Goal: Task Accomplishment & Management: Complete application form

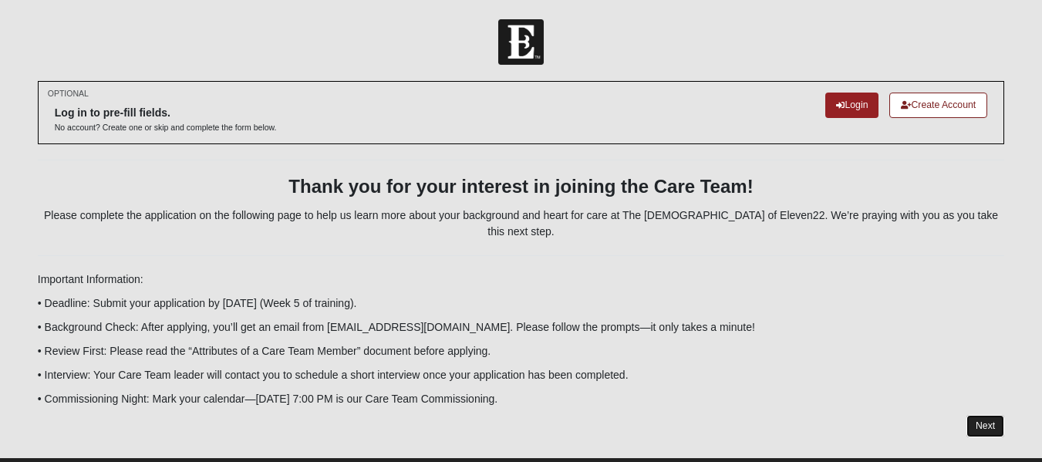
click at [983, 415] on link "Next" at bounding box center [985, 426] width 38 height 22
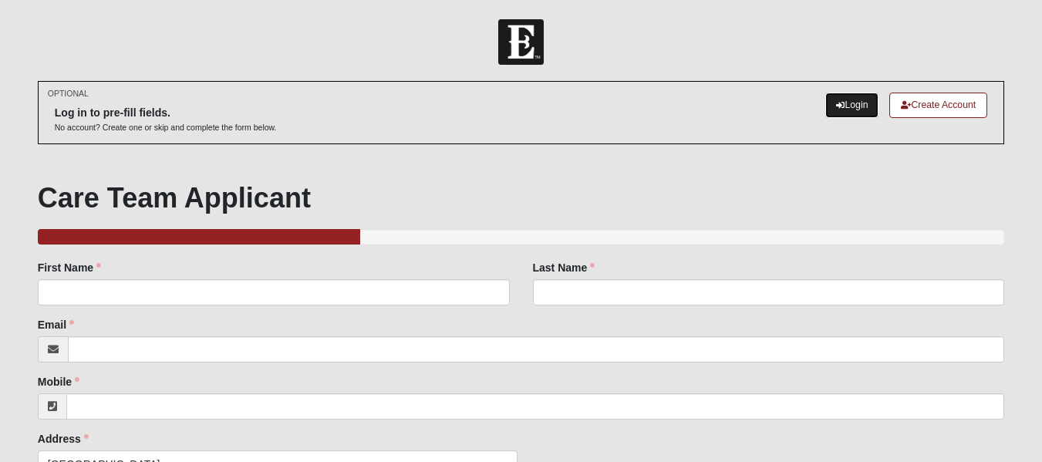
click at [841, 106] on link "Login" at bounding box center [851, 105] width 53 height 25
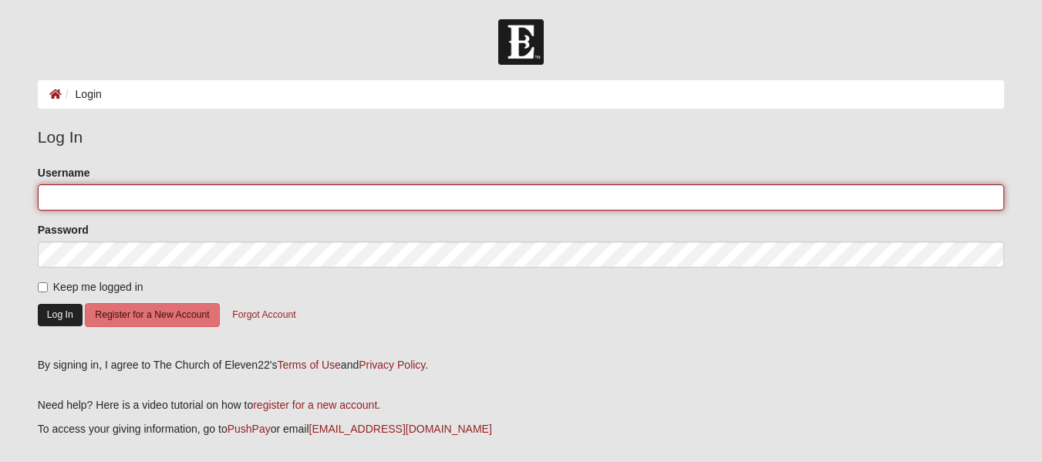
type input "[PERSON_NAME]"
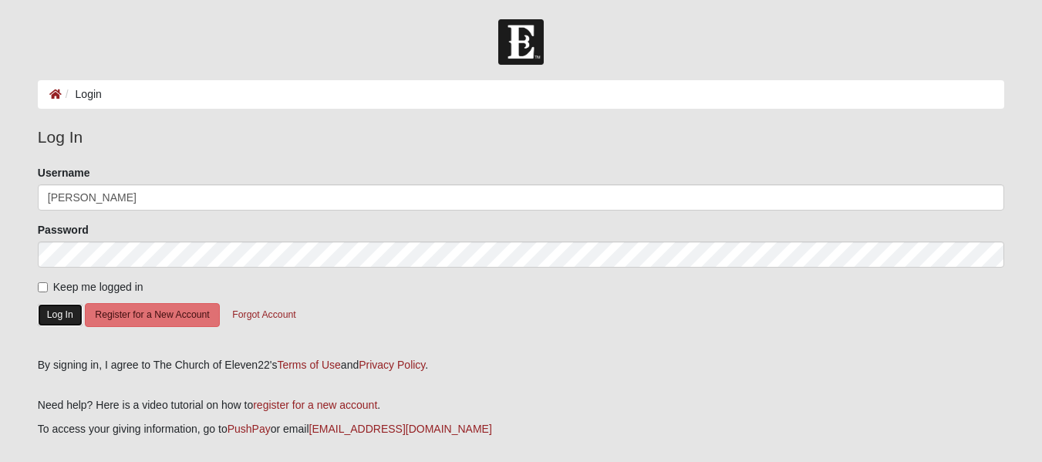
click at [62, 314] on button "Log In" at bounding box center [60, 315] width 45 height 22
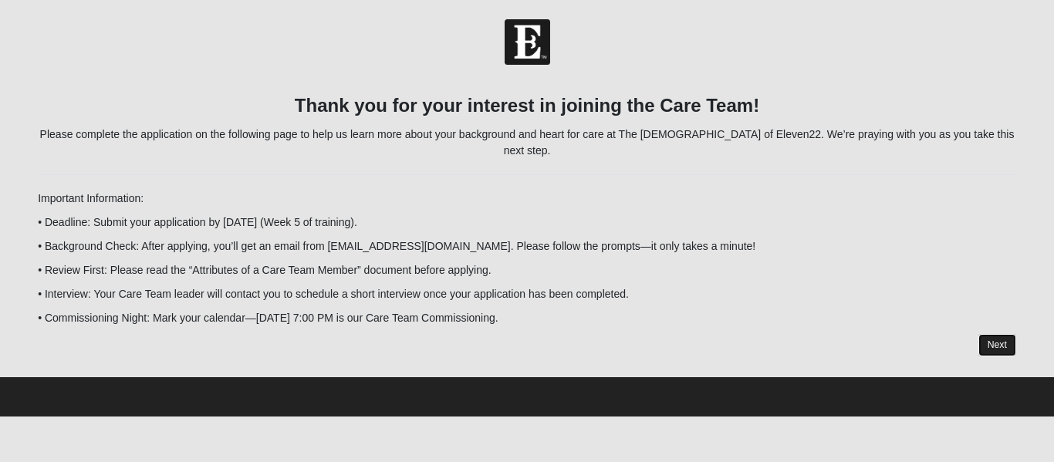
click at [995, 334] on link "Next" at bounding box center [997, 345] width 38 height 22
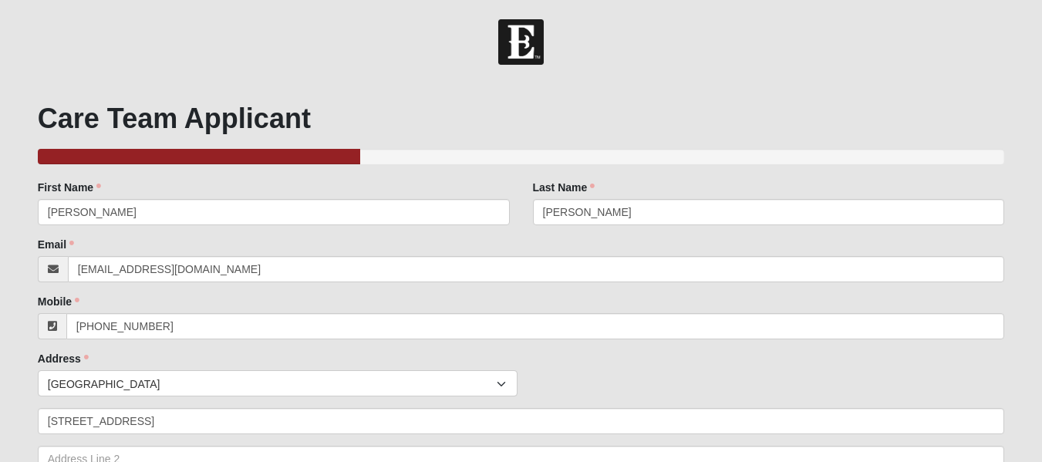
scroll to position [404, 0]
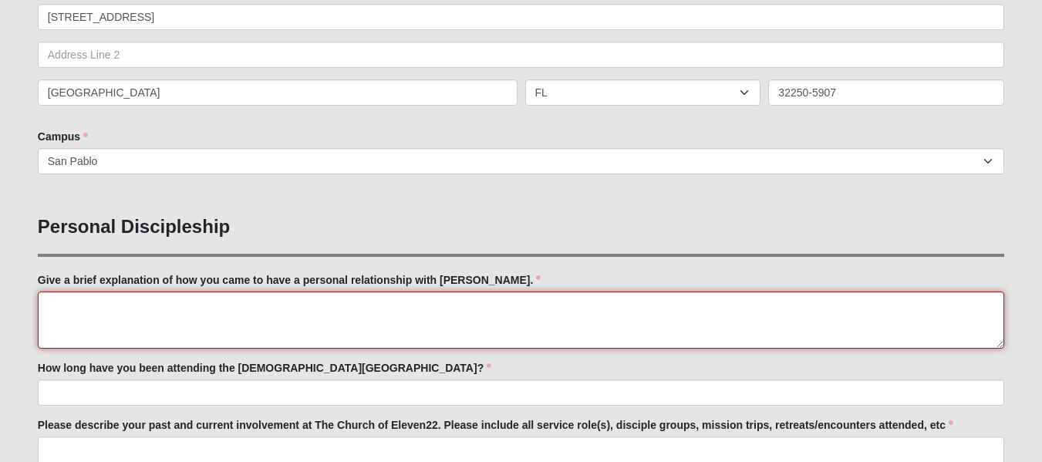
click at [239, 303] on textarea "Give a brief explanation of how you came to have a personal relationship with […" at bounding box center [521, 320] width 966 height 57
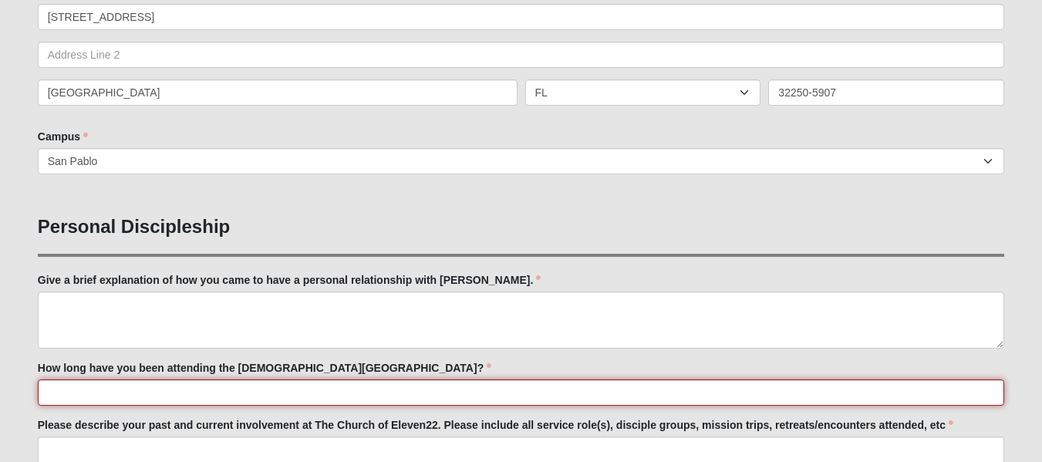
click at [165, 398] on input "How long have you been attending the [DEMOGRAPHIC_DATA][GEOGRAPHIC_DATA]?" at bounding box center [521, 392] width 966 height 26
type input "2 years"
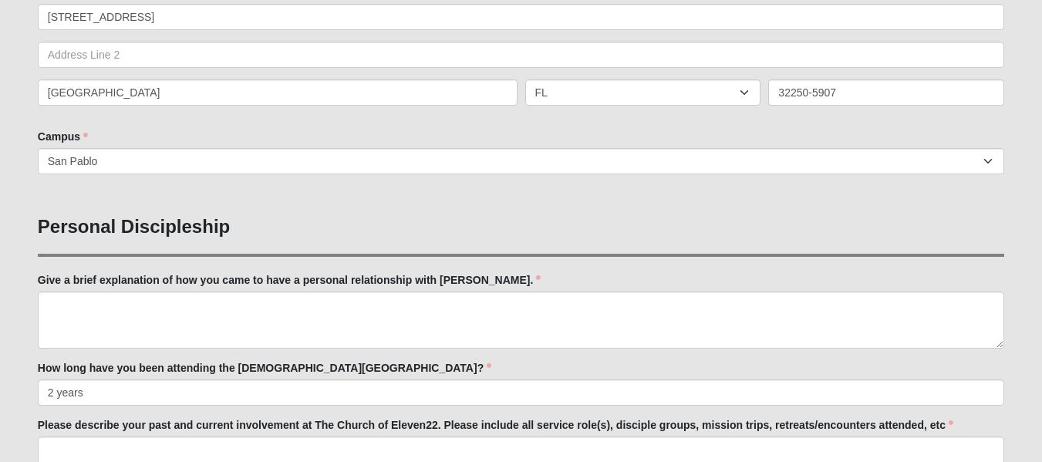
scroll to position [710, 0]
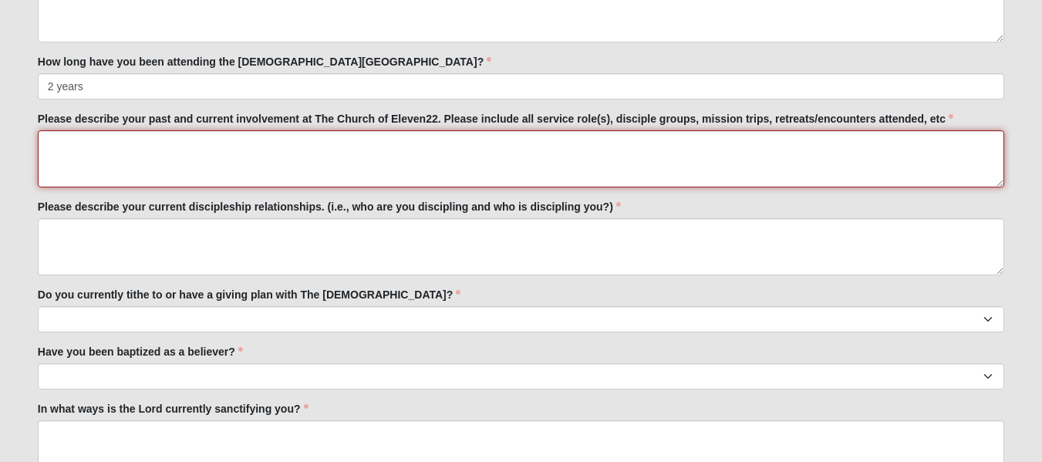
click at [99, 148] on textarea "Please describe your past and current involvement at The Church of Eleven22. Pl…" at bounding box center [521, 158] width 966 height 57
paste textarea "Vision Ambassador"
click at [143, 143] on textarea "Vision Ambassador(s) [DATE], Couples Retreat ([DATE]) @ [GEOGRAPHIC_DATA]" at bounding box center [521, 158] width 966 height 57
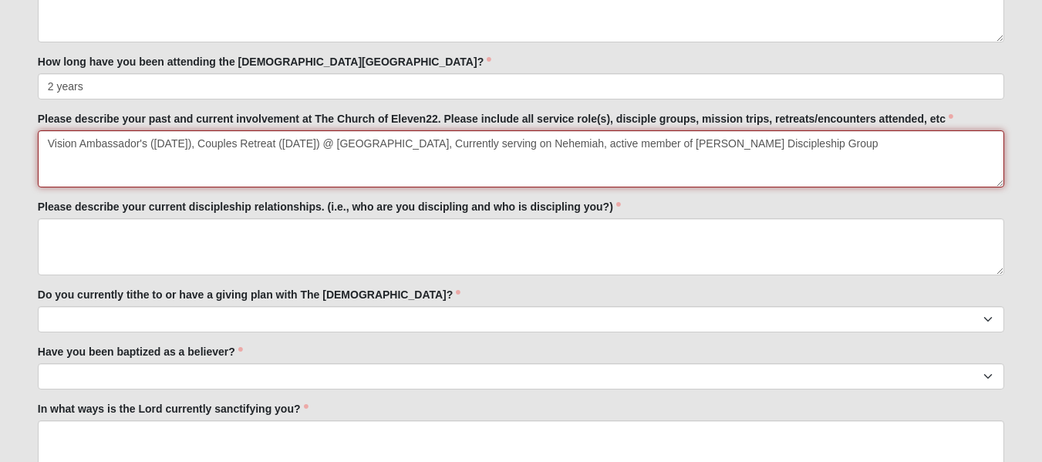
click at [143, 147] on textarea "Vision Ambassador's ([DATE]), Couples Retreat ([DATE]) @ [GEOGRAPHIC_DATA], Cur…" at bounding box center [521, 158] width 966 height 57
click at [788, 138] on textarea "Vision Ambassador's ([DATE]), Couples Retreat ([DATE]) @ [GEOGRAPHIC_DATA], Cur…" at bounding box center [521, 158] width 966 height 57
type textarea "Vision Ambassador's ([DATE]), Couples Retreat ([DATE]) @ [GEOGRAPHIC_DATA], Cur…"
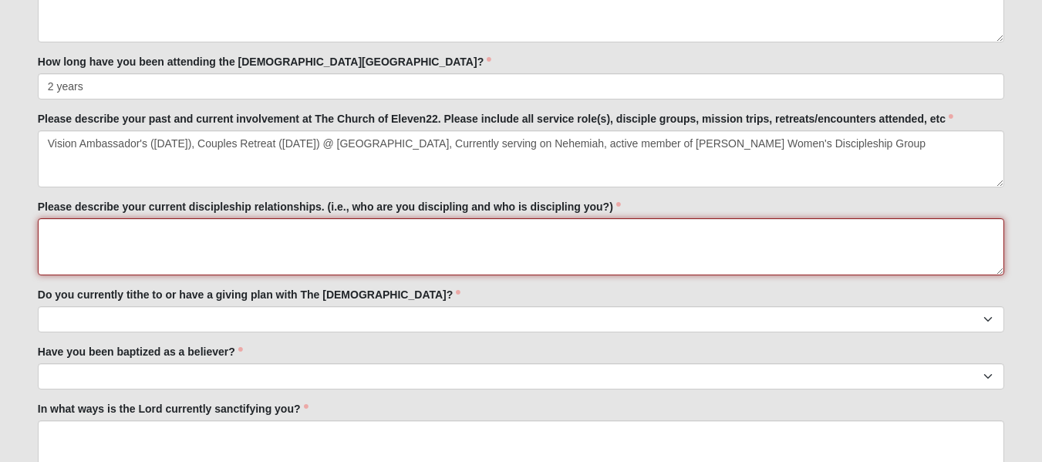
click at [215, 238] on textarea "Please describe your current discipleship relationships. (i.e., who are you dis…" at bounding box center [521, 246] width 966 height 57
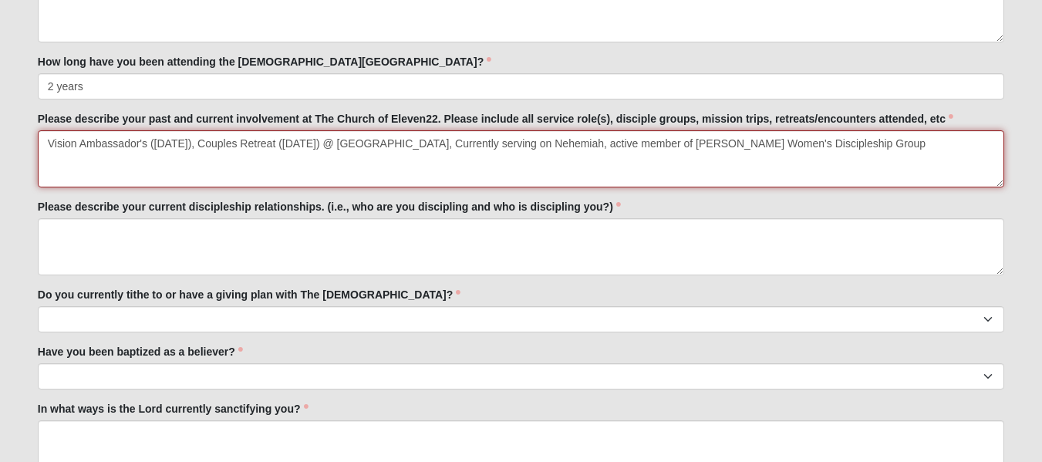
click at [720, 138] on textarea "Vision Ambassador's ([DATE]), Couples Retreat ([DATE]) @ [GEOGRAPHIC_DATA], Cur…" at bounding box center [521, 158] width 966 height 57
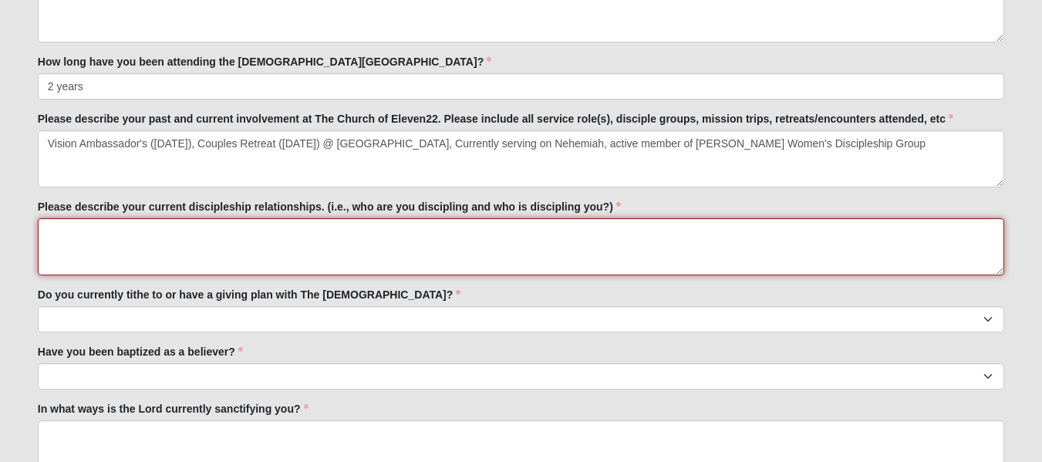
click at [480, 234] on textarea "Please describe your current discipleship relationships. (i.e., who are you dis…" at bounding box center [521, 246] width 966 height 57
paste textarea "[PERSON_NAME] Women's Discipleship Group"
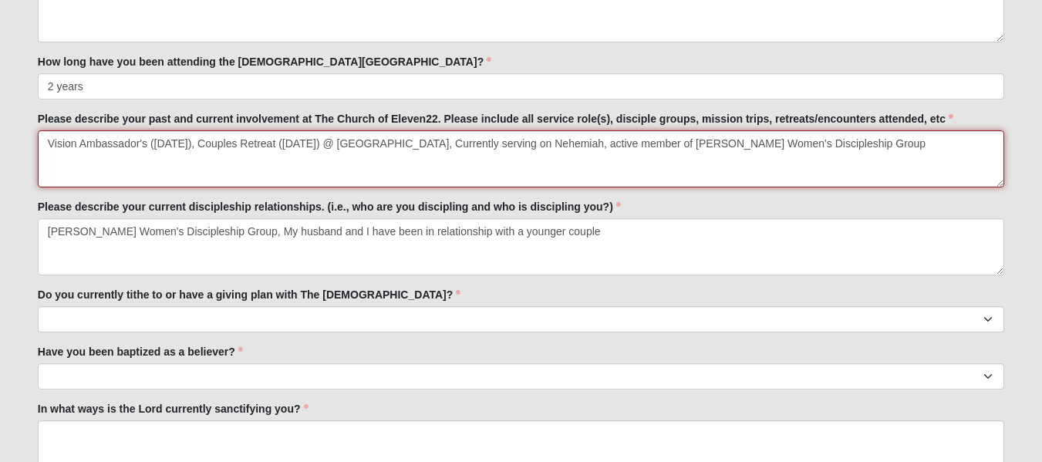
click at [110, 155] on textarea "Vision Ambassador's ([DATE]), Couples Retreat ([DATE]) @ [GEOGRAPHIC_DATA], Cur…" at bounding box center [521, 158] width 966 height 57
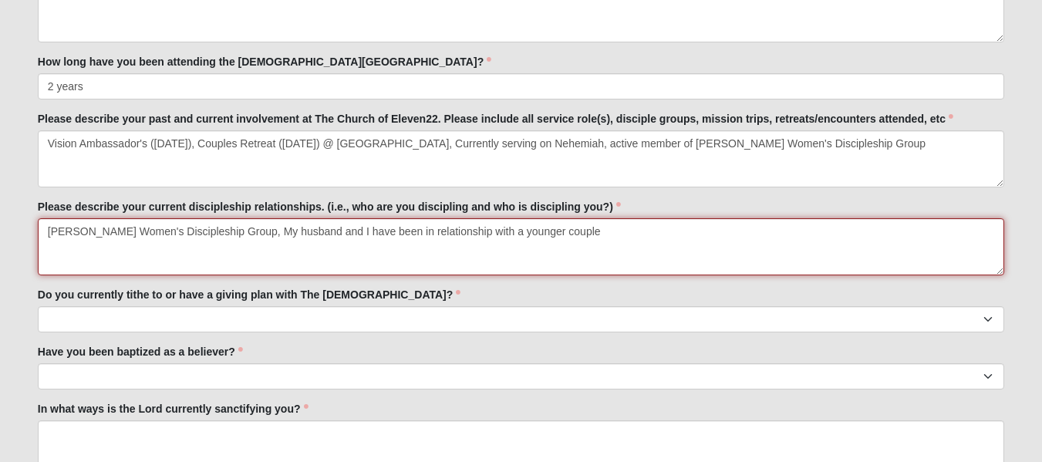
click at [632, 237] on textarea "[PERSON_NAME] Women's Discipleship Group, My husband and I have been in relatio…" at bounding box center [521, 246] width 966 height 57
click at [61, 231] on textarea "[PERSON_NAME] Women's Discipleship Group, My husband and I have been in relatio…" at bounding box center [521, 246] width 966 height 57
type textarea "Active member of [PERSON_NAME] Women's Discipleship Group, My husband and I hav…"
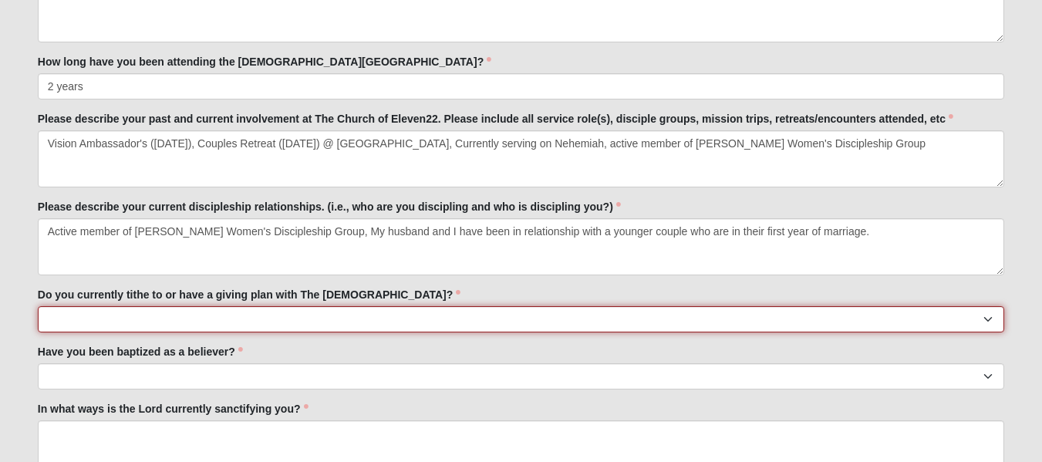
click at [333, 320] on select "No Yes" at bounding box center [521, 319] width 966 height 26
select select "True"
click at [38, 306] on select "No Yes" at bounding box center [521, 319] width 966 height 26
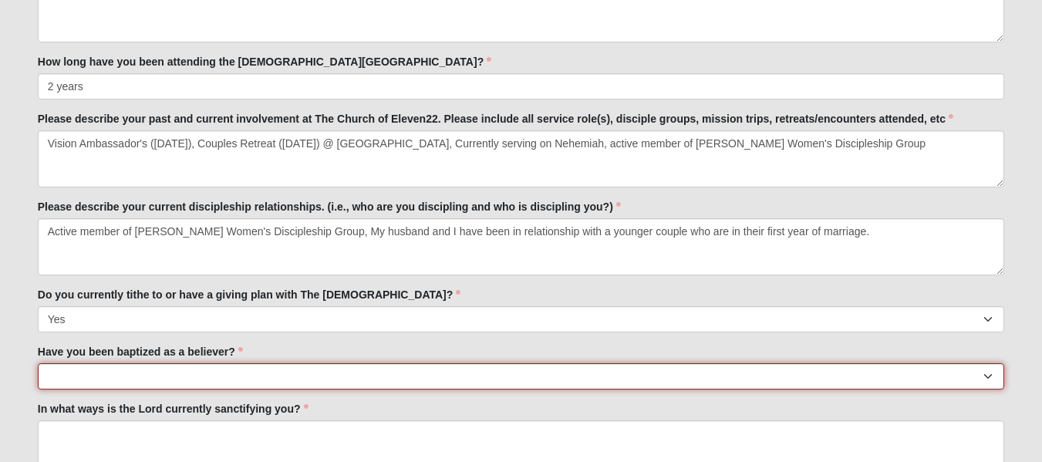
click at [227, 376] on select "No Yes" at bounding box center [521, 376] width 966 height 26
select select "True"
click at [38, 363] on select "No Yes" at bounding box center [521, 376] width 966 height 26
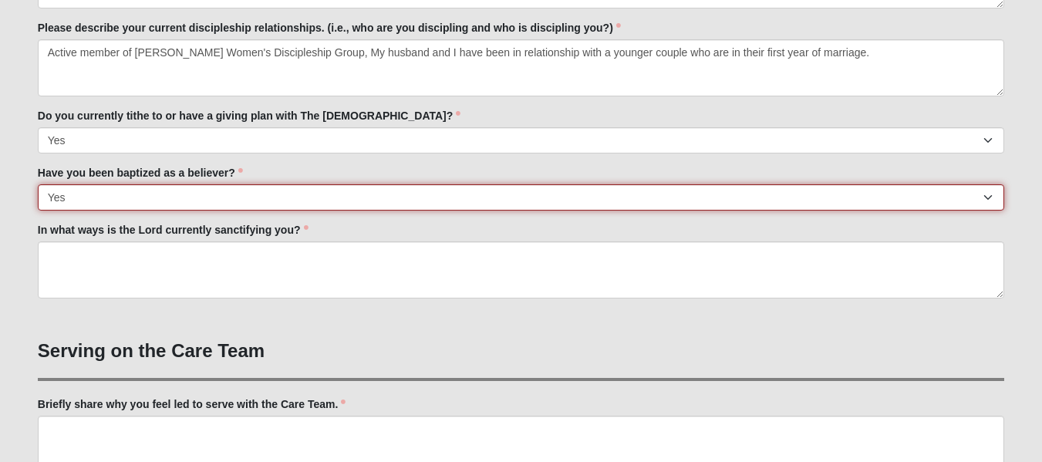
scroll to position [899, 0]
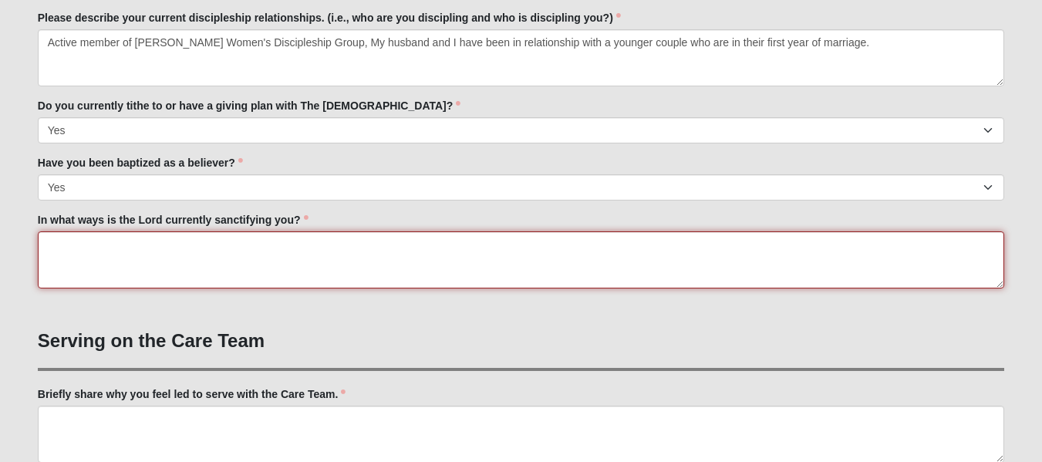
click at [304, 247] on textarea "In what ways is the Lord currently sanctifying you?" at bounding box center [521, 259] width 966 height 57
type textarea "B"
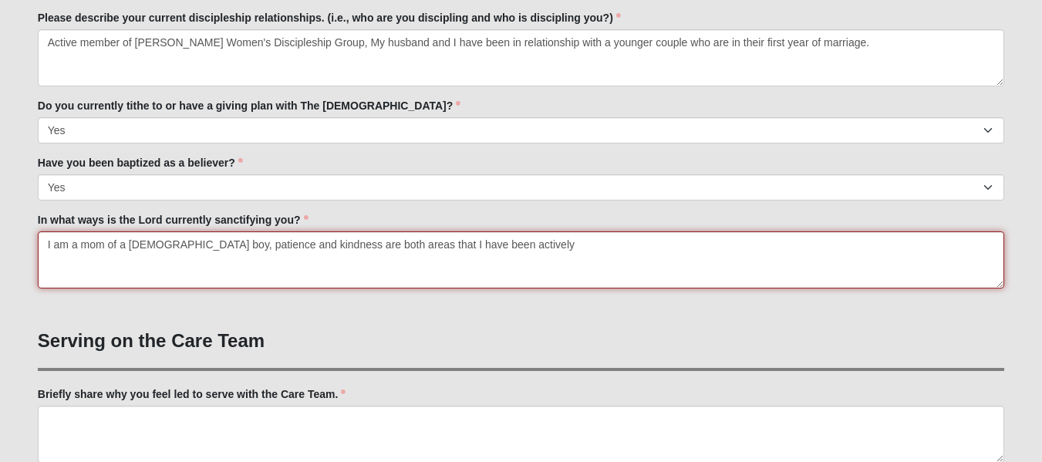
click at [204, 241] on textarea "I am a mom of a [DEMOGRAPHIC_DATA] boy, patience and kindness are both areas th…" at bounding box center [521, 259] width 966 height 57
click at [540, 241] on textarea "I am a mom of a [DEMOGRAPHIC_DATA] boy. Patience and kindness are both areas th…" at bounding box center [521, 259] width 966 height 57
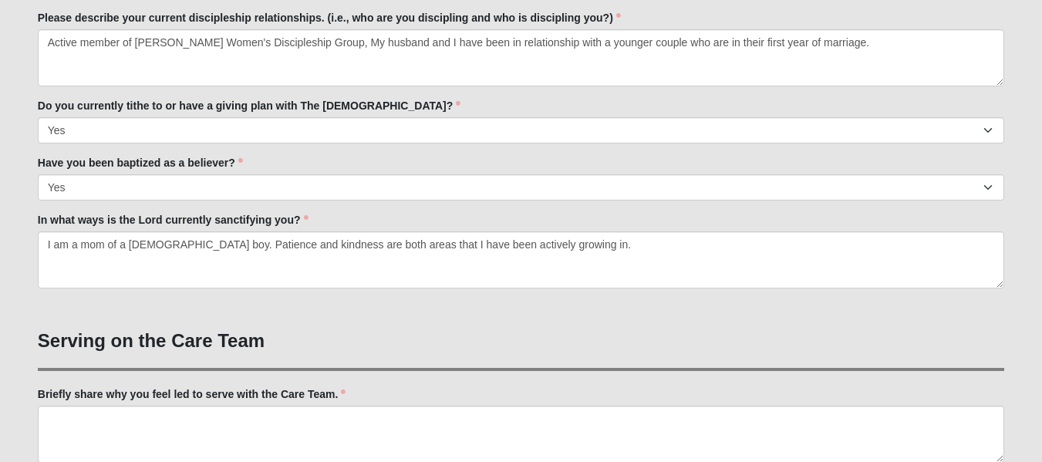
click at [104, 164] on label "Have you been baptized as a believer?" at bounding box center [140, 162] width 205 height 15
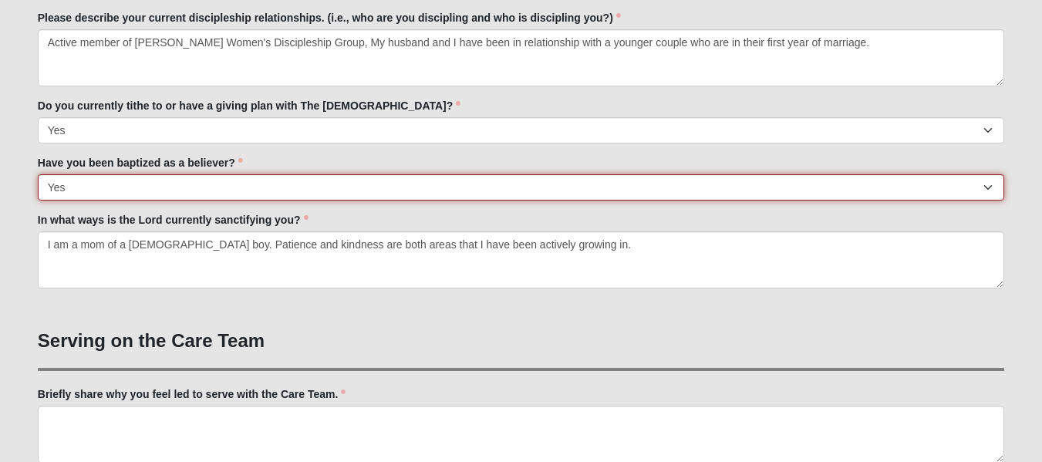
click at [104, 174] on select "No Yes" at bounding box center [521, 187] width 966 height 26
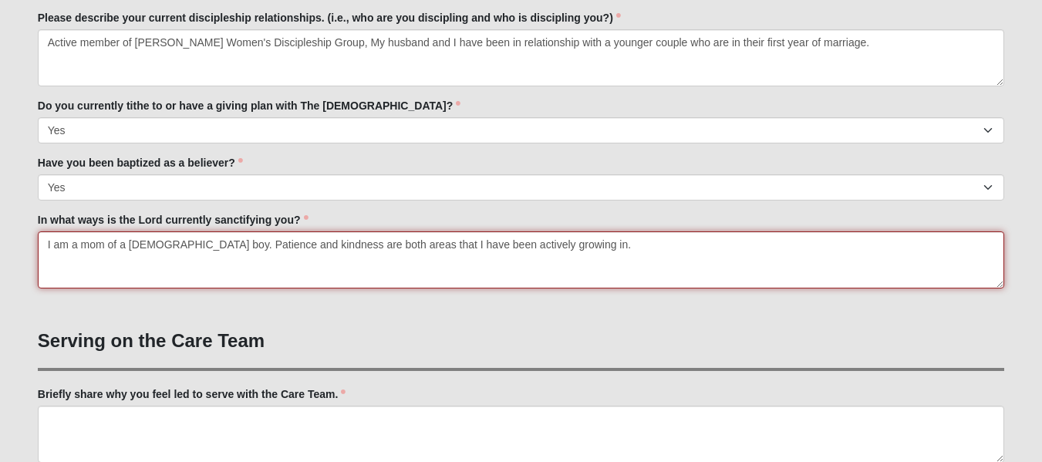
click at [622, 246] on textarea "I am a mom of a [DEMOGRAPHIC_DATA] boy. Patience and kindness are both areas th…" at bounding box center [521, 259] width 966 height 57
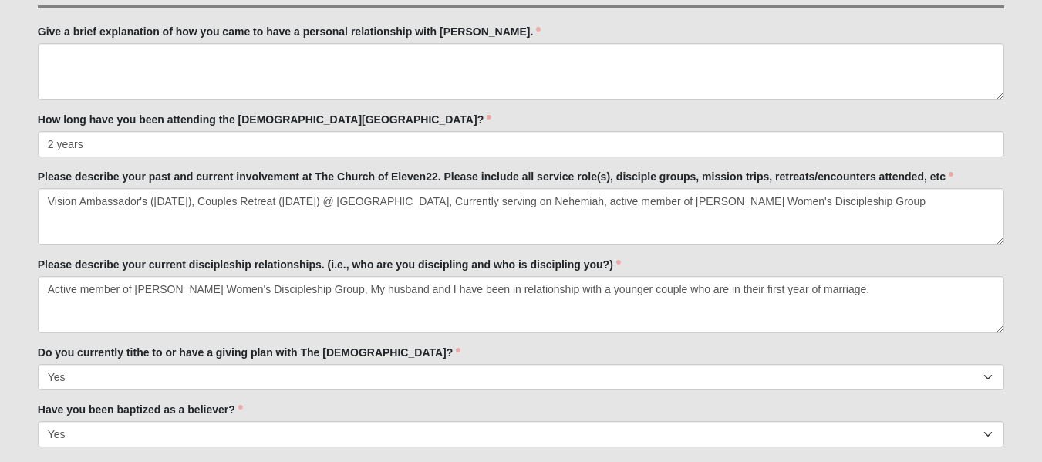
scroll to position [638, 0]
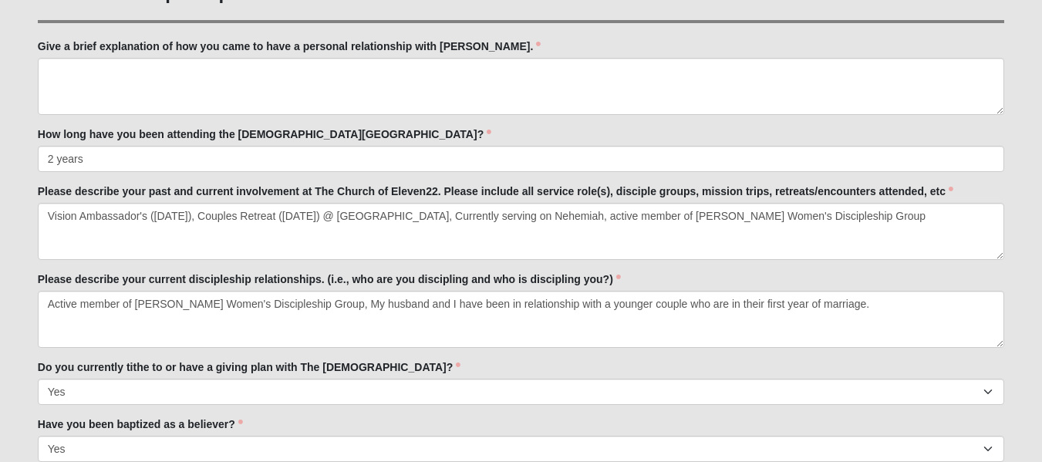
type textarea "I am a mom of a [DEMOGRAPHIC_DATA] boy. Patience and kindness are both areas th…"
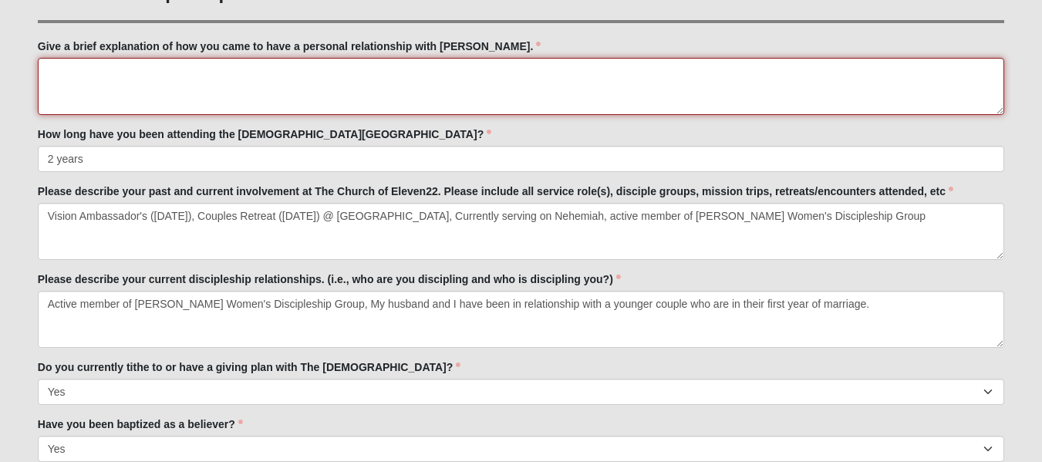
click at [380, 99] on textarea "Give a brief explanation of how you came to have a personal relationship with […" at bounding box center [521, 86] width 966 height 57
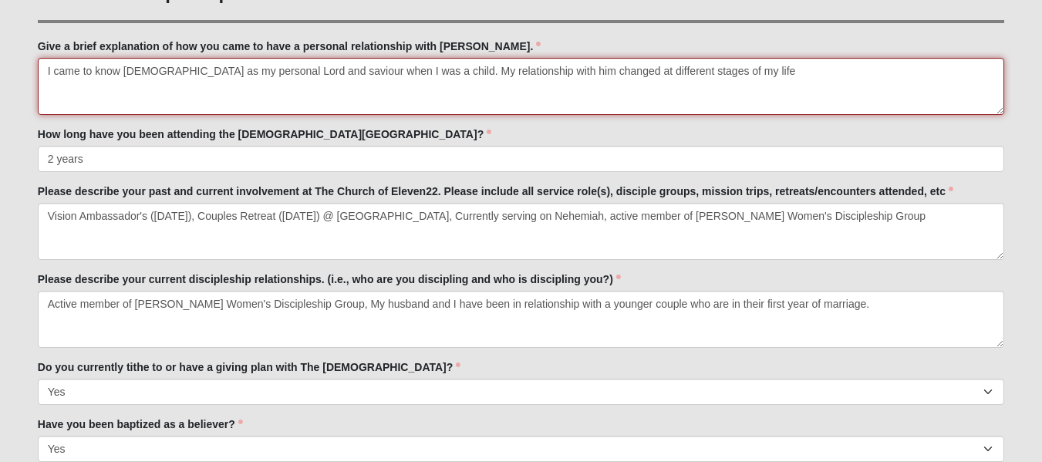
type textarea "I came to know [DEMOGRAPHIC_DATA] as my personal Lord and saviour when I was a …"
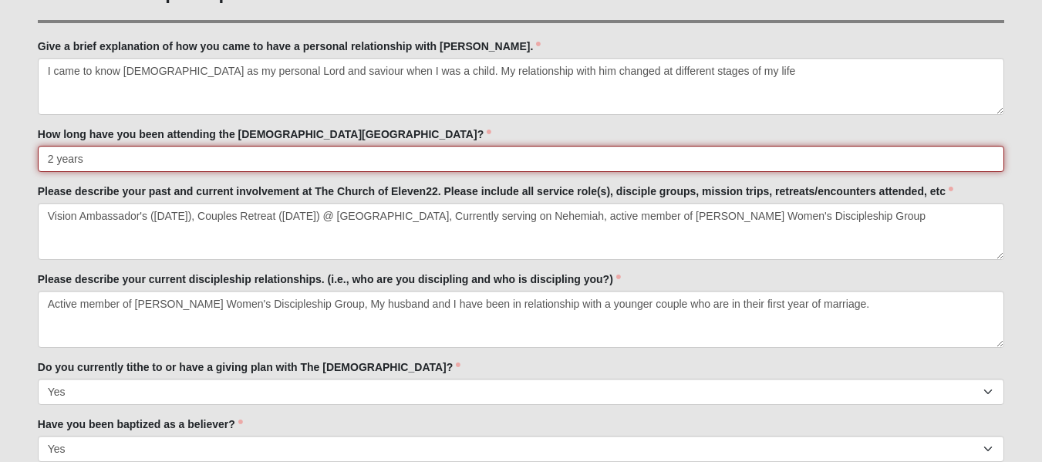
click at [104, 164] on input "2 years" at bounding box center [521, 159] width 966 height 26
type input "2 years."
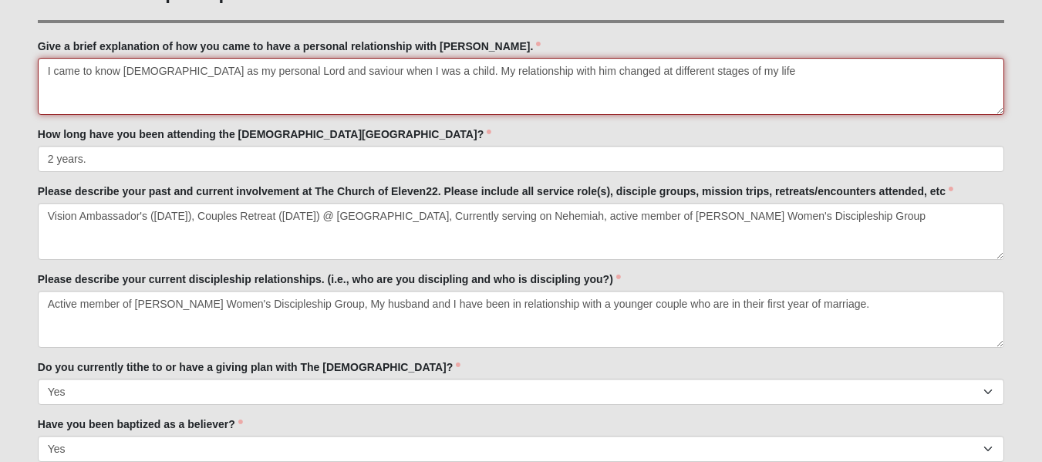
click at [750, 76] on textarea "I came to know [DEMOGRAPHIC_DATA] as my personal Lord and saviour when I was a …" at bounding box center [521, 86] width 966 height 57
click at [852, 69] on textarea "I came to know [DEMOGRAPHIC_DATA] as my personal Lord and saviour when I was a …" at bounding box center [521, 86] width 966 height 57
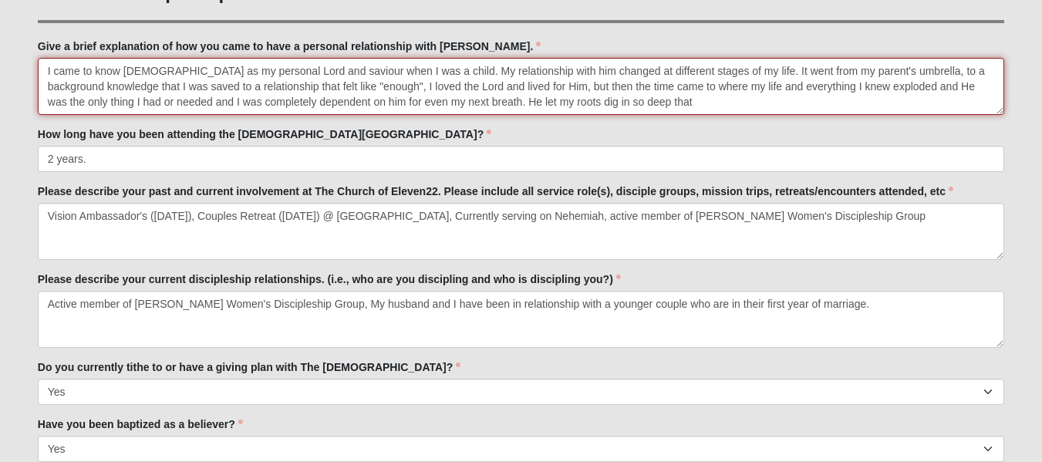
click at [187, 95] on textarea "I came to know [DEMOGRAPHIC_DATA] as my personal Lord and saviour when I was a …" at bounding box center [521, 86] width 966 height 57
click at [658, 97] on textarea "I came to know [DEMOGRAPHIC_DATA] as my personal Lord and saviour when I was a …" at bounding box center [521, 86] width 966 height 57
click at [377, 93] on textarea "I came to know [DEMOGRAPHIC_DATA] as my personal Lord and saviour when I was a …" at bounding box center [521, 86] width 966 height 57
click at [509, 107] on textarea "I came to know [DEMOGRAPHIC_DATA] as my personal Lord and saviour when I was a …" at bounding box center [521, 86] width 966 height 57
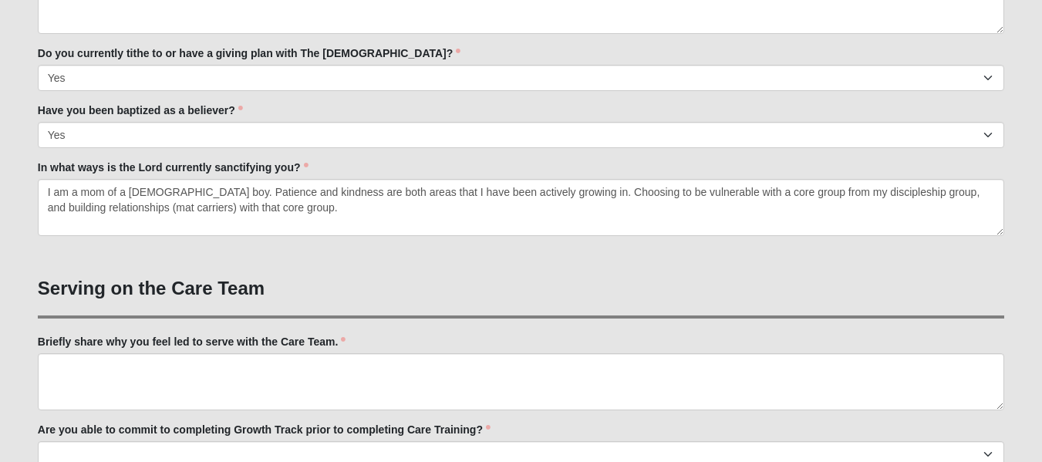
scroll to position [959, 0]
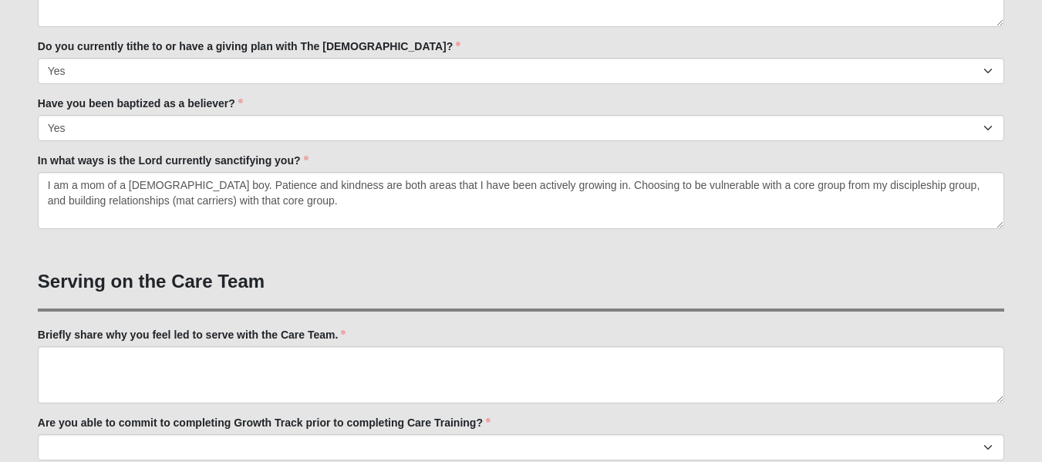
type textarea "I came to know [DEMOGRAPHIC_DATA] as my personal Lord and saviour when I was a …"
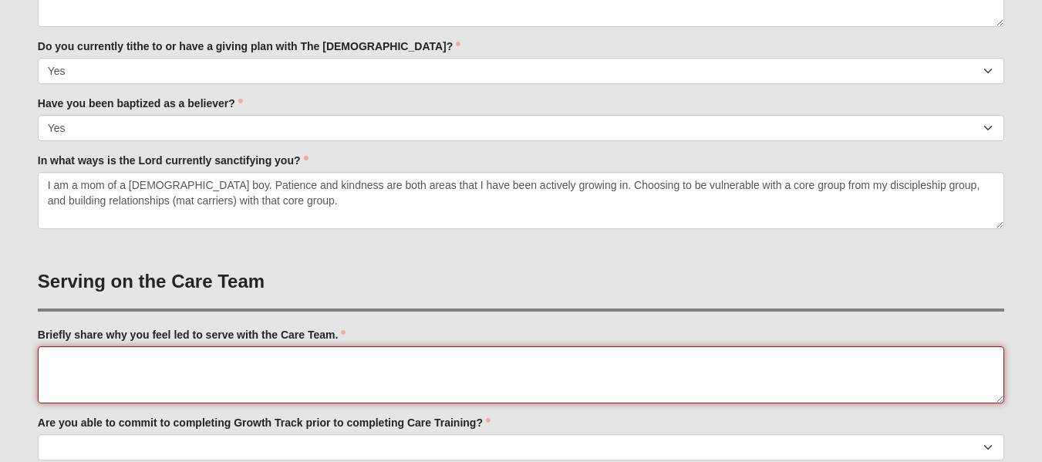
click at [107, 379] on textarea "Briefly share why you feel led to serve with the Care Team." at bounding box center [521, 374] width 966 height 57
click at [287, 366] on textarea "[DEMOGRAPHIC_DATA] originally put Care Team on my heart last year., however the…" at bounding box center [521, 374] width 966 height 57
click at [333, 359] on textarea "[DEMOGRAPHIC_DATA] originally put Care Team on my heart last year, however the …" at bounding box center [521, 374] width 966 height 57
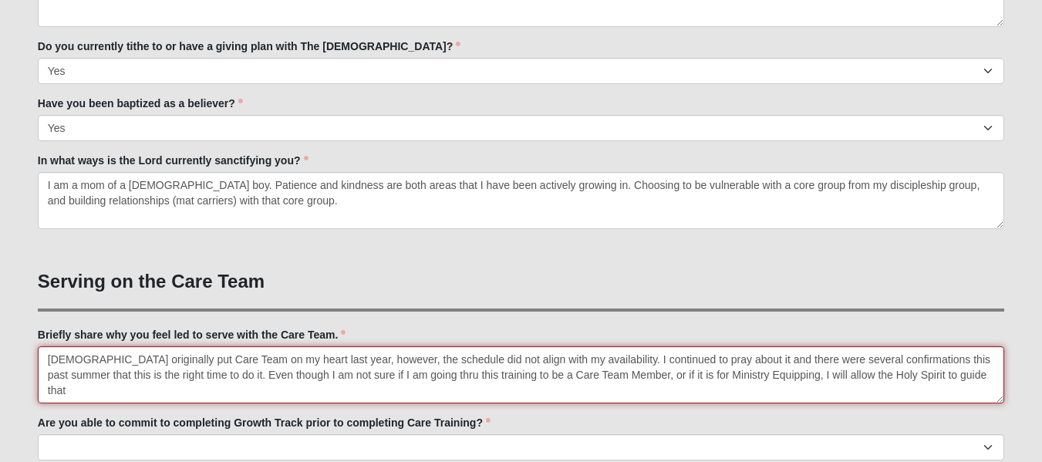
click at [568, 366] on textarea "[DEMOGRAPHIC_DATA] originally put Care Team on my heart last year, however, the…" at bounding box center [521, 374] width 966 height 57
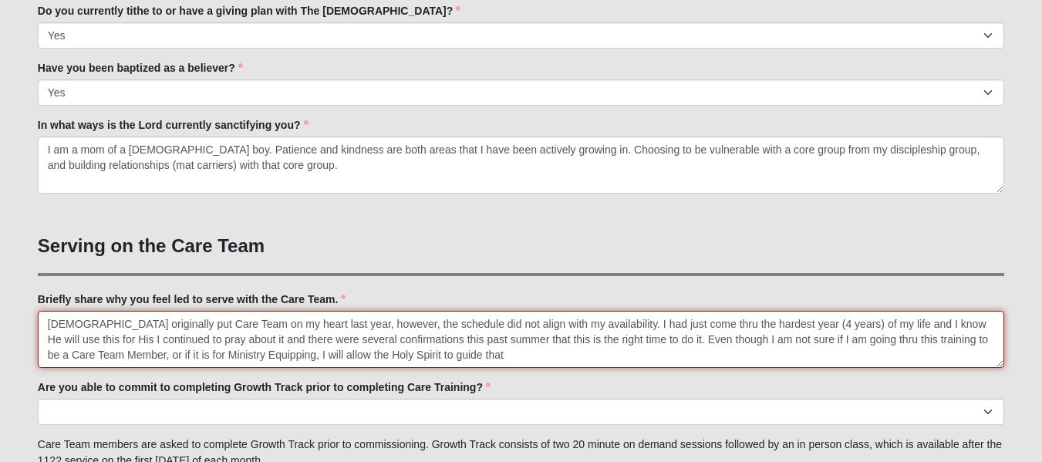
scroll to position [999, 0]
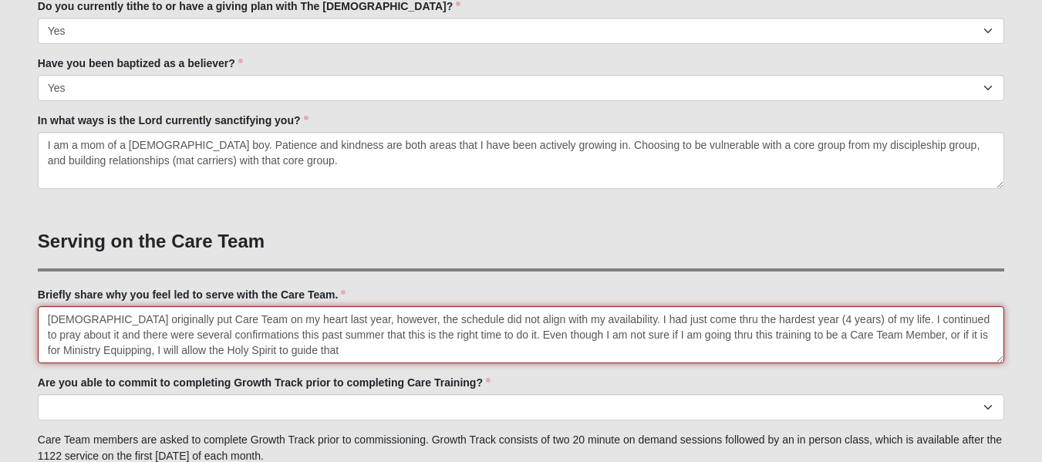
click at [331, 353] on textarea "[DEMOGRAPHIC_DATA] originally put Care Team on my heart last year, however, the…" at bounding box center [521, 334] width 966 height 57
paste textarea "I know He will use this for His glory."
type textarea "[DEMOGRAPHIC_DATA] originally put Care Team on my heart last year, however, the…"
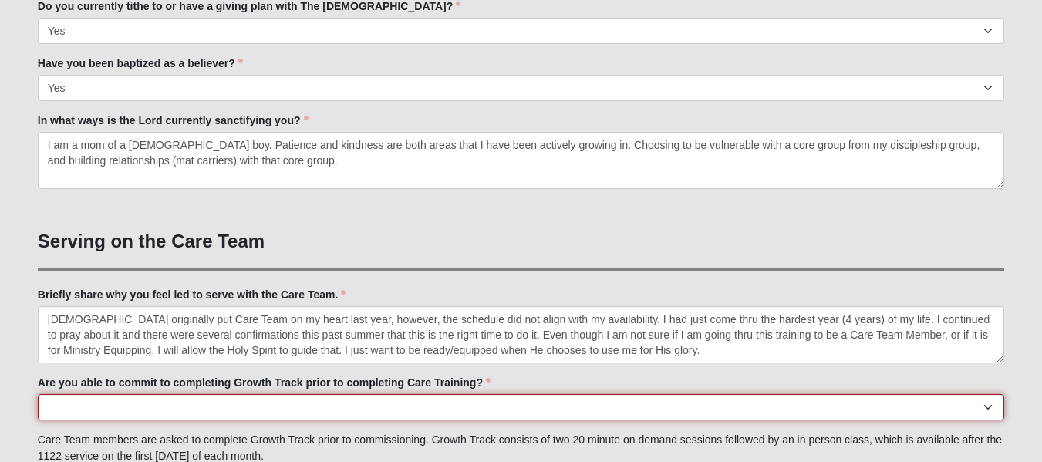
click at [363, 406] on select "Yes No Already Completed" at bounding box center [521, 407] width 966 height 26
select select "Already Completed"
click at [38, 394] on select "Yes No Already Completed" at bounding box center [521, 407] width 966 height 26
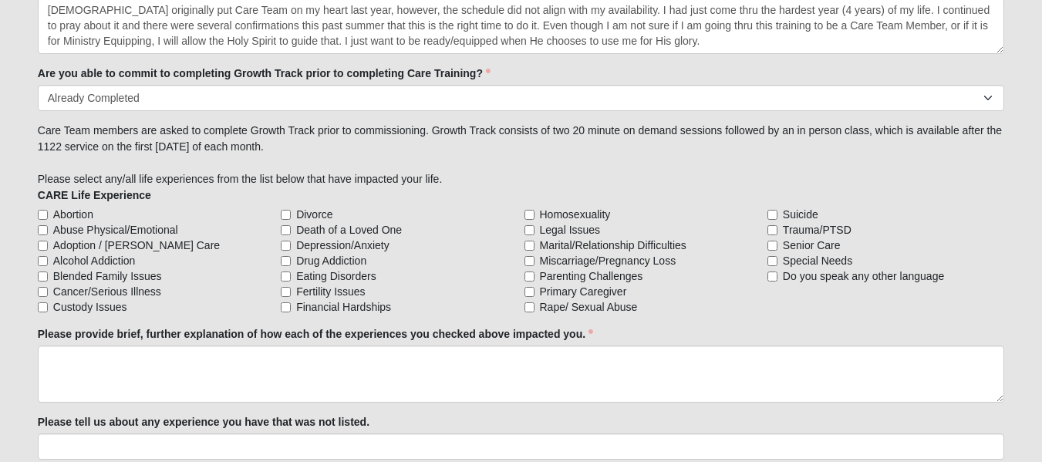
scroll to position [1316, 0]
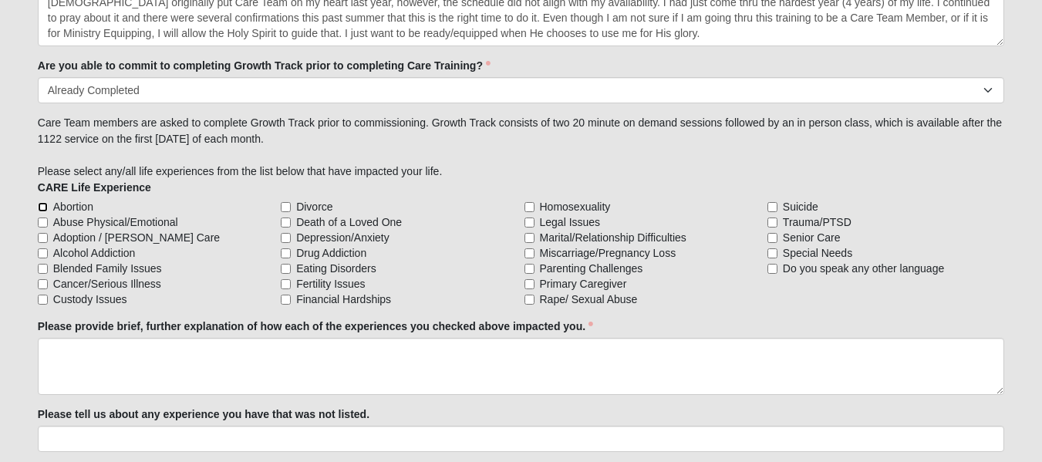
click at [43, 211] on input "Abortion" at bounding box center [43, 207] width 10 height 10
checkbox input "true"
click at [44, 234] on input "Adoption / [PERSON_NAME] Care" at bounding box center [43, 238] width 10 height 10
checkbox input "true"
click at [43, 269] on input "Blended Family Issues" at bounding box center [43, 269] width 10 height 10
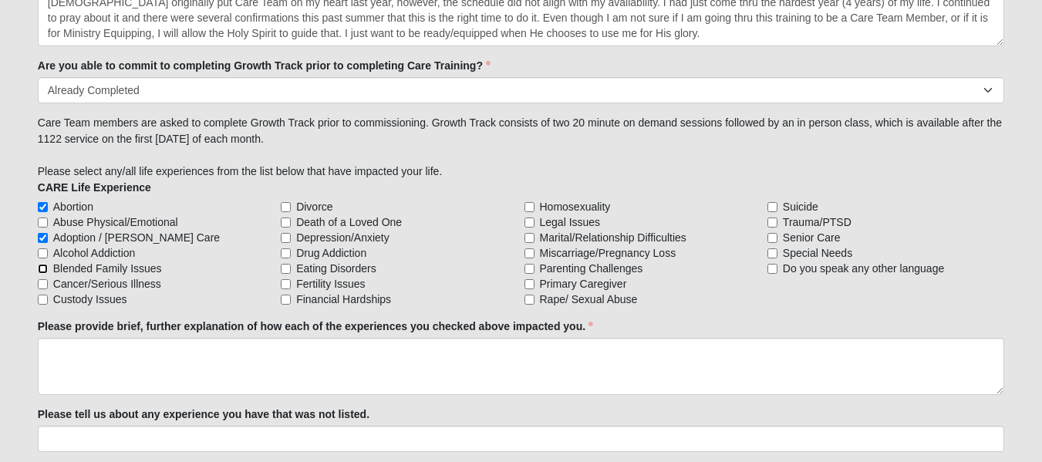
checkbox input "true"
click at [288, 207] on input "Divorce" at bounding box center [286, 207] width 10 height 10
checkbox input "true"
click at [288, 223] on input "Death of a Loved One" at bounding box center [286, 223] width 10 height 10
checkbox input "true"
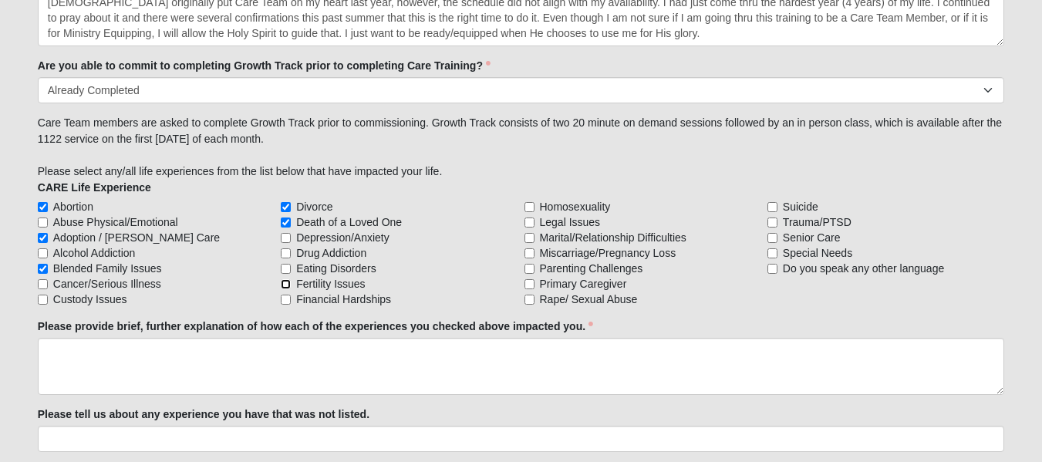
click at [286, 282] on input "Fertility Issues" at bounding box center [286, 284] width 10 height 10
checkbox input "true"
click at [287, 297] on input "Financial Hardships" at bounding box center [286, 300] width 10 height 10
checkbox input "true"
drag, startPoint x: 534, startPoint y: 216, endPoint x: 531, endPoint y: 268, distance: 52.5
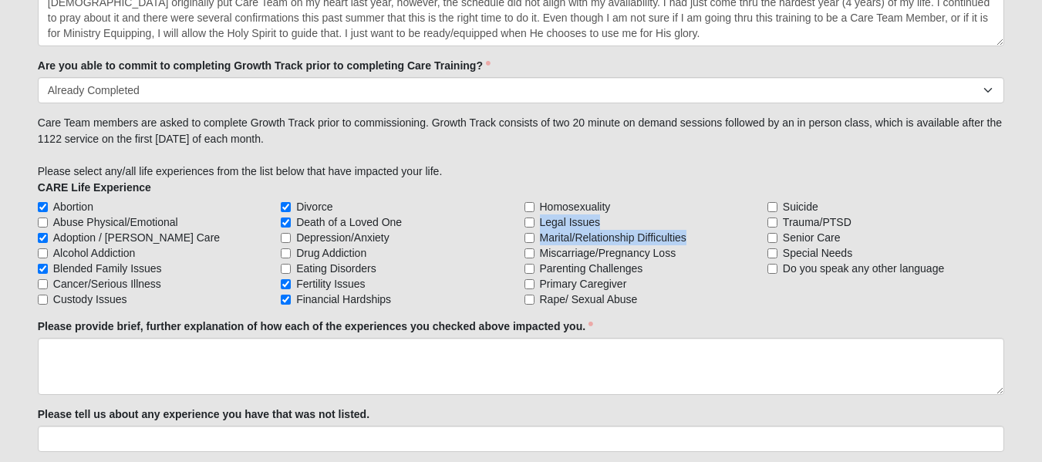
click at [531, 268] on div "Abortion Abuse Physical/Emotional Adoption / [PERSON_NAME] Care Alcohol Addicti…" at bounding box center [521, 253] width 966 height 108
click at [530, 238] on input "Marital/Relationship Difficulties" at bounding box center [529, 238] width 10 height 10
checkbox input "true"
click at [532, 254] on input "Miscarriage/Pregnancy Loss" at bounding box center [529, 253] width 10 height 10
checkbox input "true"
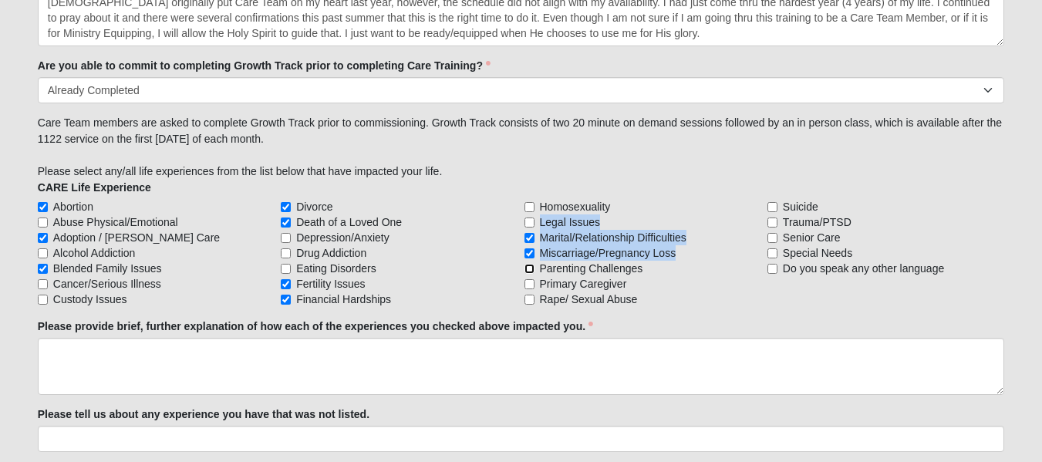
click at [528, 268] on input "Parenting Challenges" at bounding box center [529, 269] width 10 height 10
checkbox input "true"
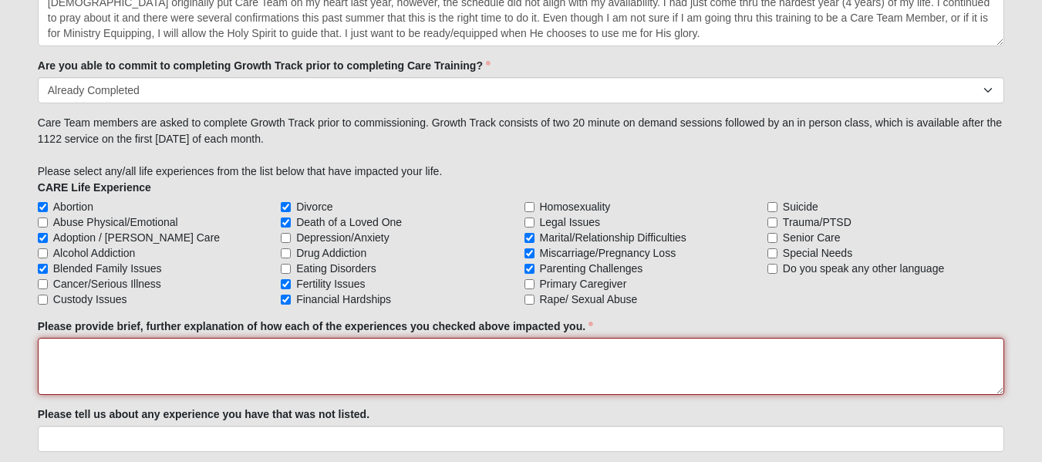
click at [604, 350] on textarea "Please provide brief, further explanation of how each of the experiences you ch…" at bounding box center [521, 366] width 966 height 57
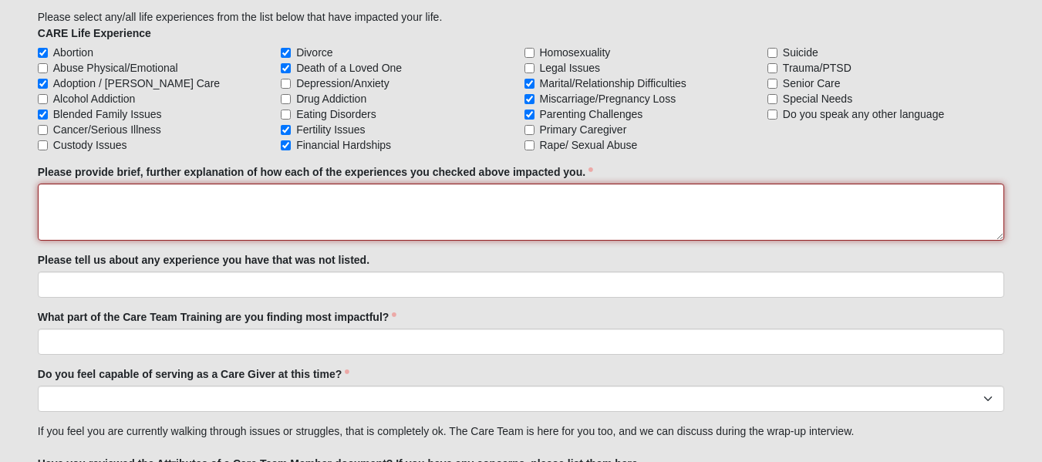
scroll to position [1501, 0]
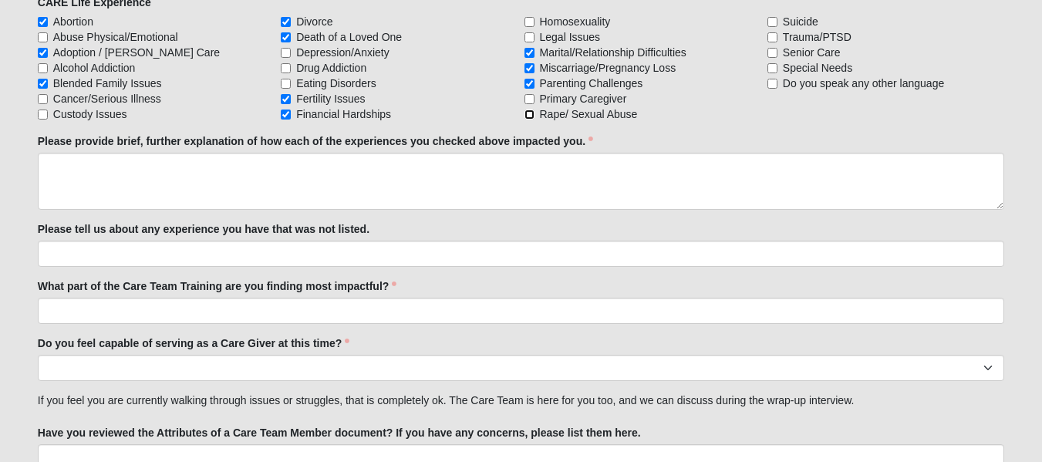
click at [527, 113] on input "Rape/ Sexual Abuse" at bounding box center [529, 115] width 10 height 10
checkbox input "true"
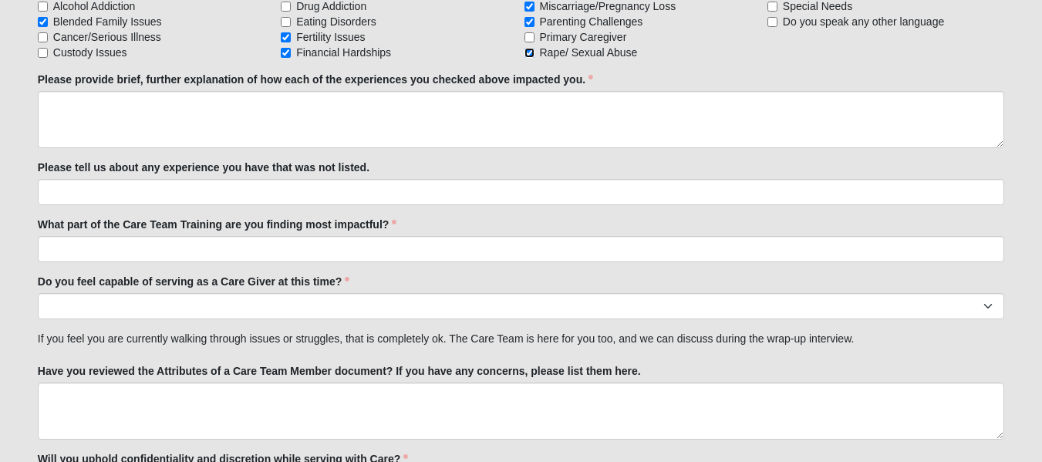
scroll to position [1594, 0]
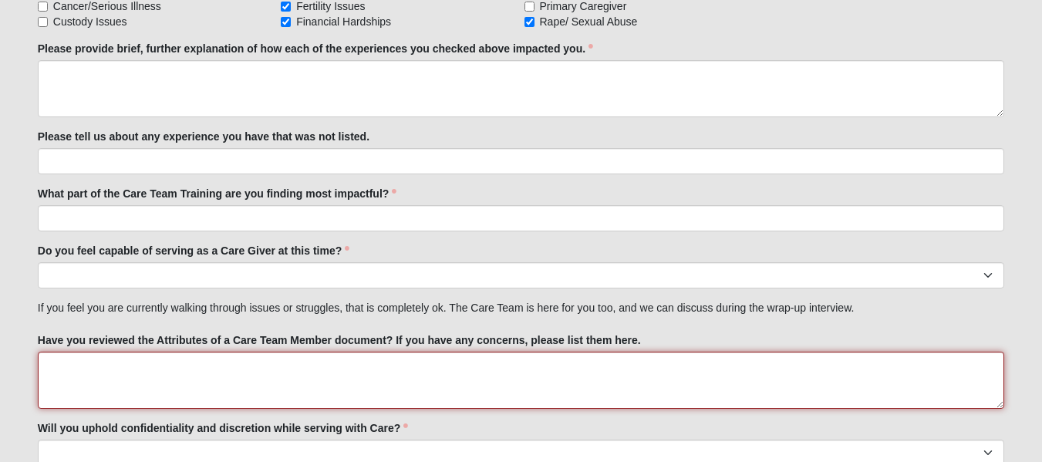
click at [359, 359] on textarea "Have you reviewed the Attributes of a Care Team Member document? If you have an…" at bounding box center [521, 380] width 966 height 57
type textarea "i have and I do not have any specific concerns."
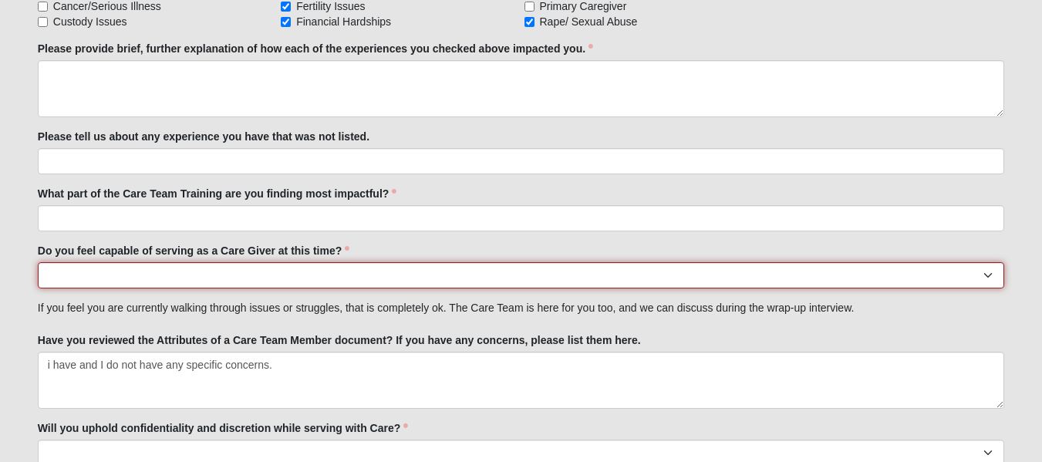
click at [126, 279] on select "No Yes" at bounding box center [521, 275] width 966 height 26
select select "True"
click at [38, 262] on select "No Yes" at bounding box center [521, 275] width 966 height 26
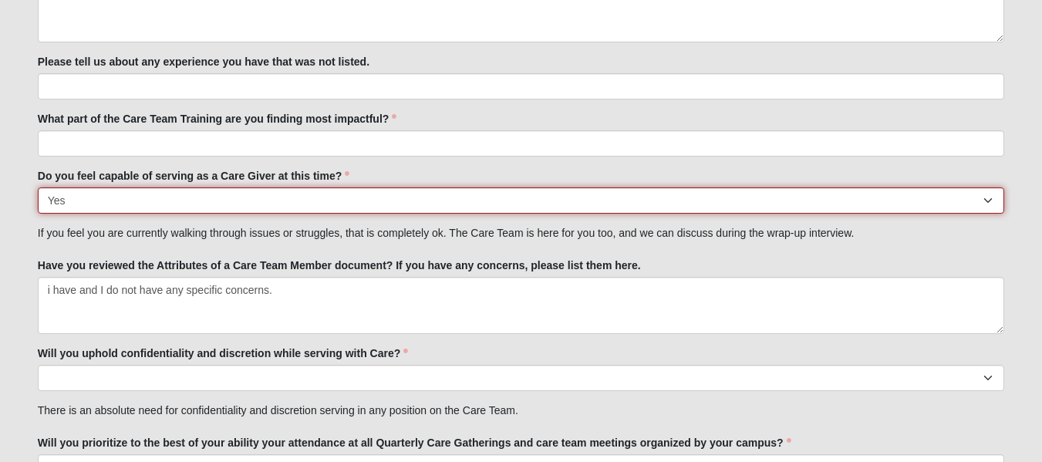
scroll to position [1689, 0]
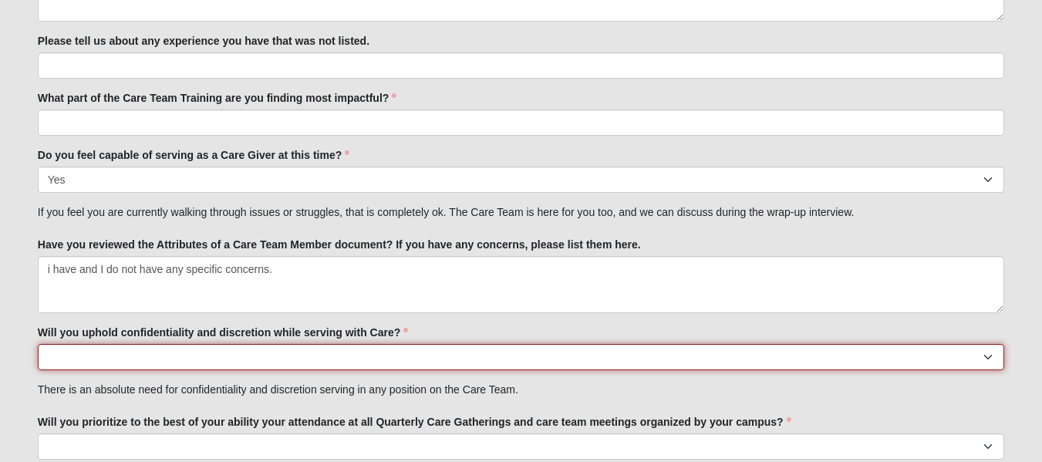
click at [77, 359] on select "No Yes" at bounding box center [521, 357] width 966 height 26
select select "True"
click at [38, 344] on select "No Yes" at bounding box center [521, 357] width 966 height 26
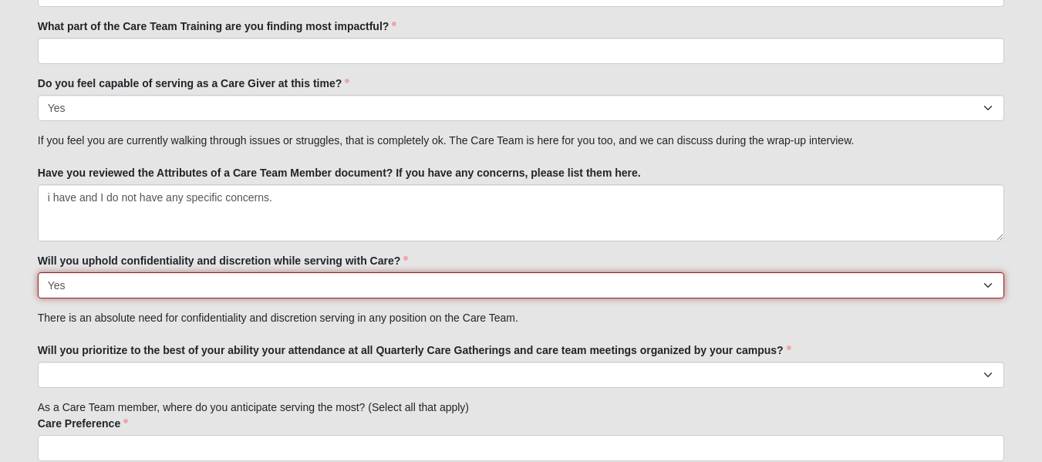
scroll to position [1775, 0]
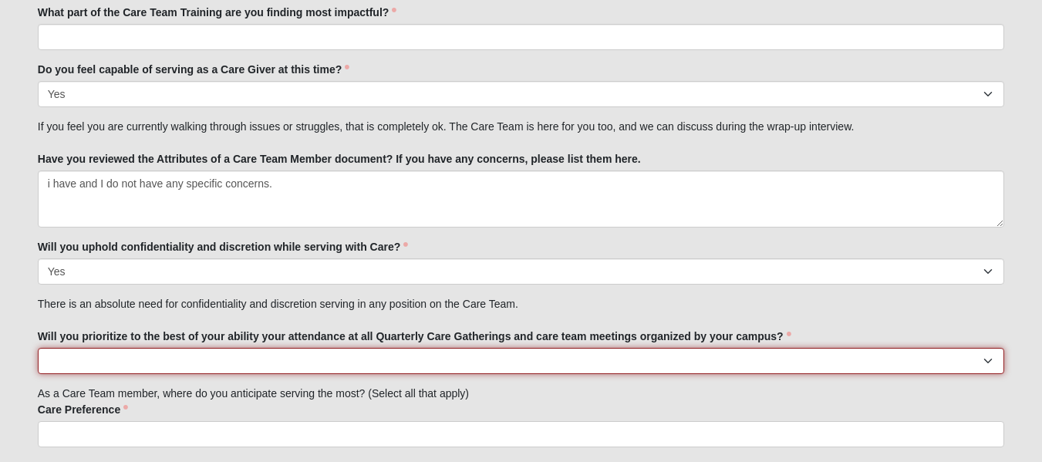
click at [67, 363] on select "No Yes" at bounding box center [521, 361] width 966 height 26
select select "True"
click at [38, 348] on select "No Yes" at bounding box center [521, 361] width 966 height 26
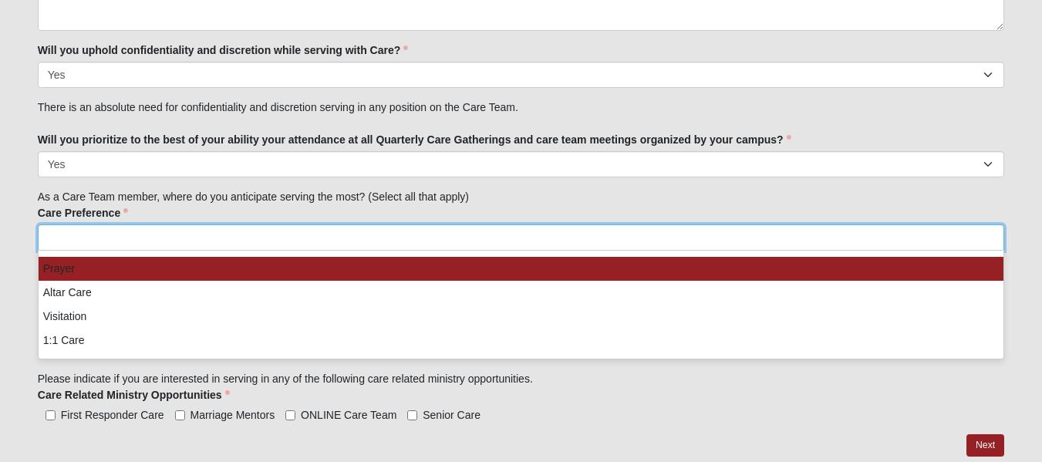
scroll to position [1921, 0]
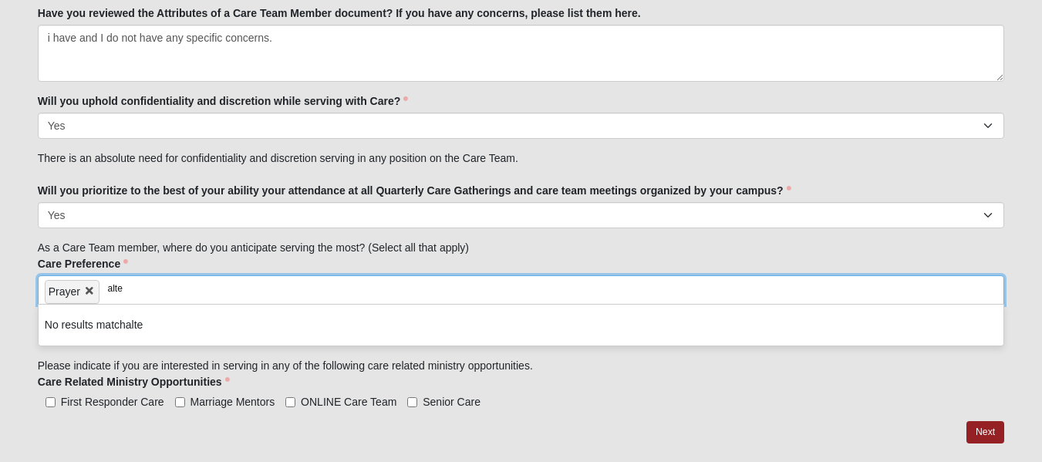
type input "alt"
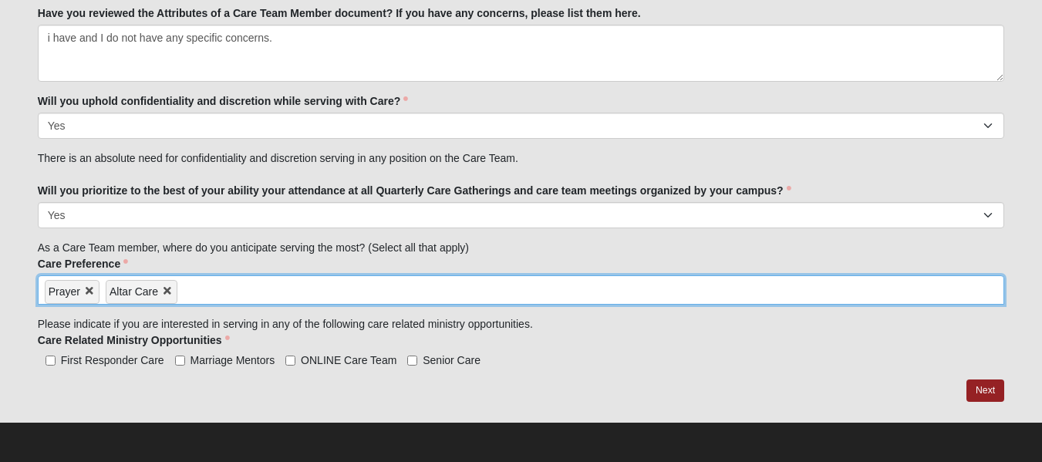
type input "1"
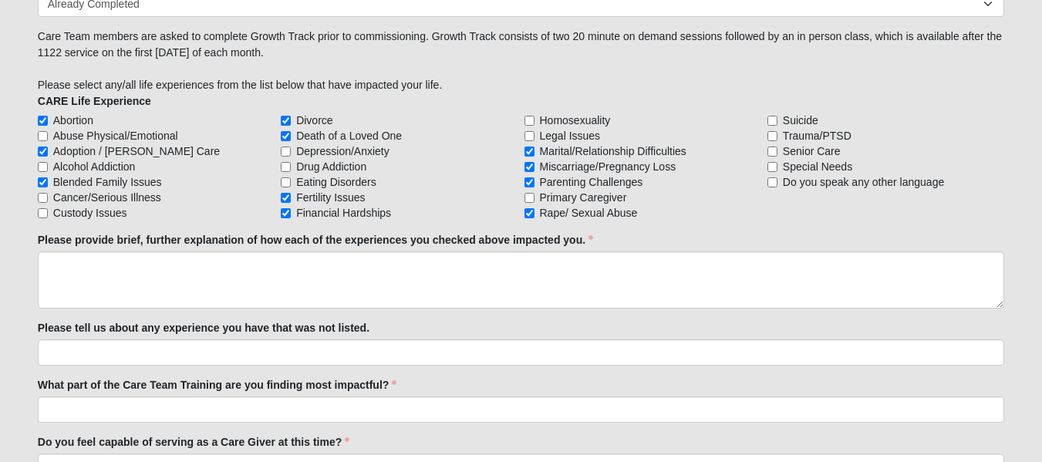
scroll to position [1393, 0]
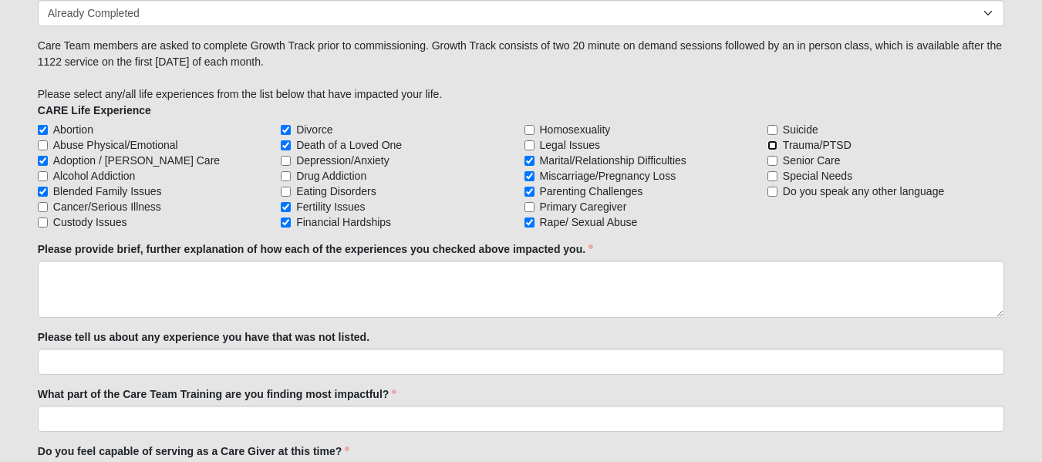
click at [774, 144] on input "Trauma/PTSD" at bounding box center [772, 145] width 10 height 10
checkbox input "true"
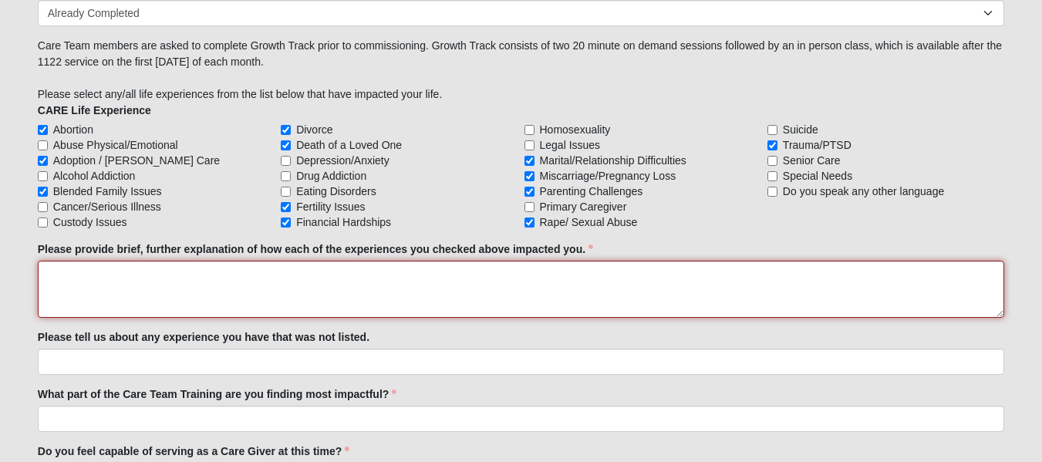
click at [302, 268] on textarea "Please provide brief, further explanation of how each of the experiences you ch…" at bounding box center [521, 289] width 966 height 57
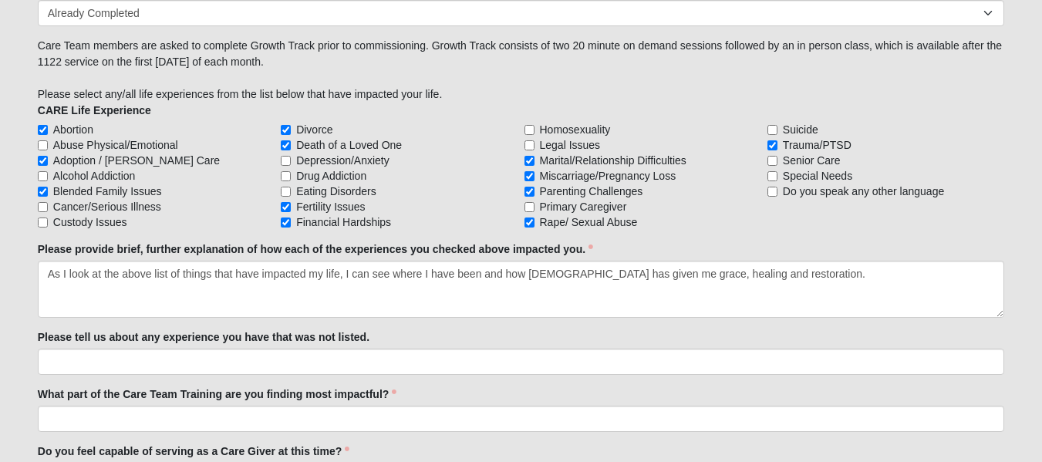
click at [231, 244] on label "Please provide brief, further explanation of how each of the experiences you ch…" at bounding box center [315, 248] width 555 height 15
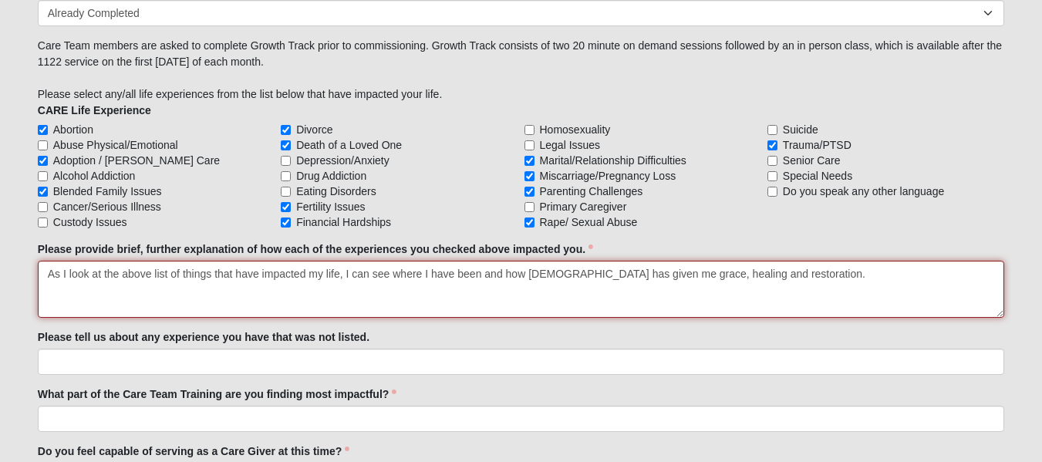
click at [231, 261] on textarea "As I look at the above list of things that have impacted my life, I can see whe…" at bounding box center [521, 289] width 966 height 57
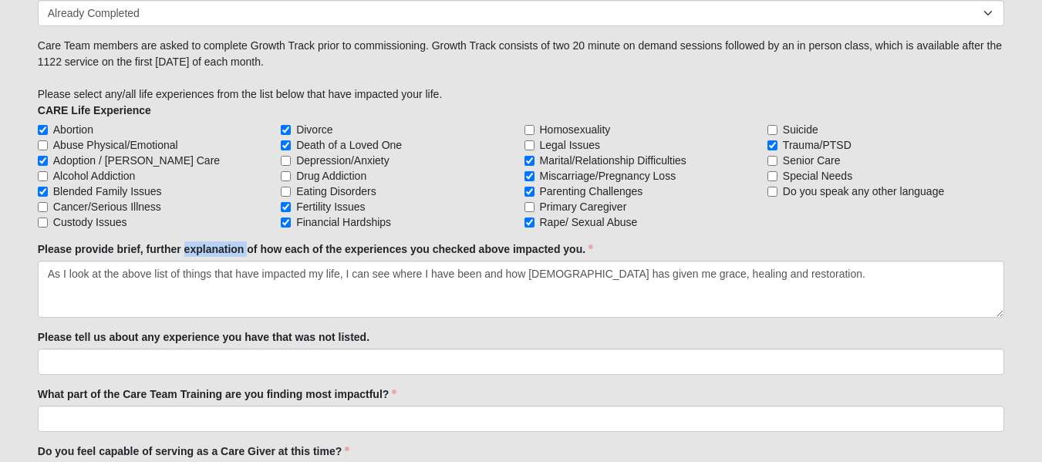
click at [231, 244] on label "Please provide brief, further explanation of how each of the experiences you ch…" at bounding box center [315, 248] width 555 height 15
click at [231, 261] on textarea "As I look at the above list of things that have impacted my life, I can see whe…" at bounding box center [521, 289] width 966 height 57
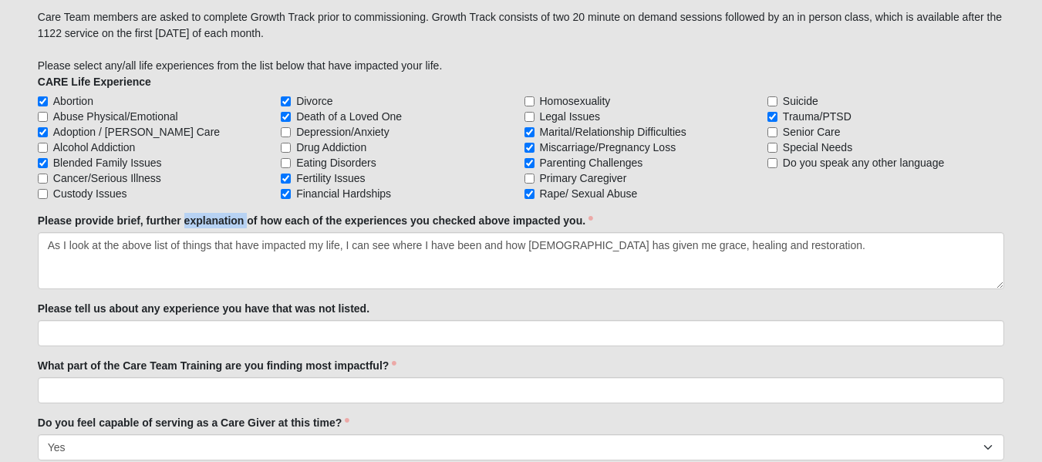
scroll to position [1418, 0]
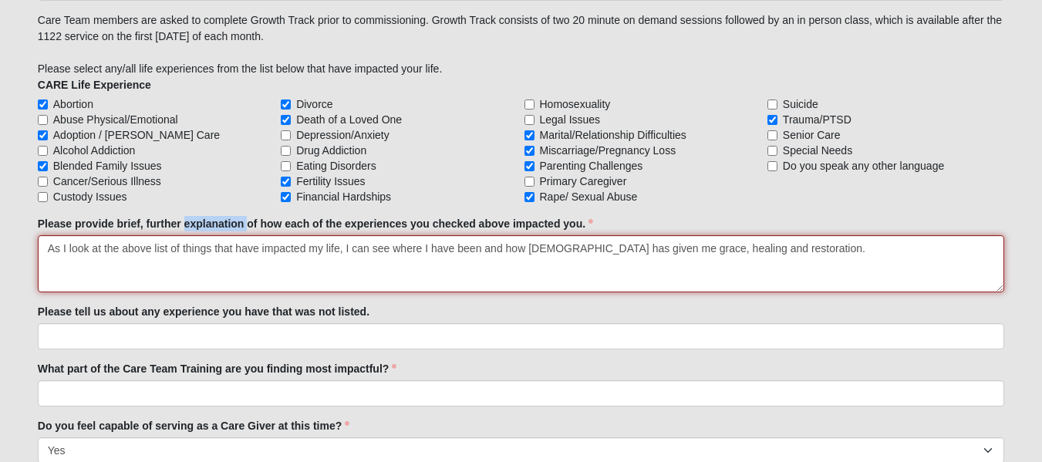
click at [815, 254] on textarea "As I look at the above list of things that have impacted my life, I can see whe…" at bounding box center [521, 263] width 966 height 57
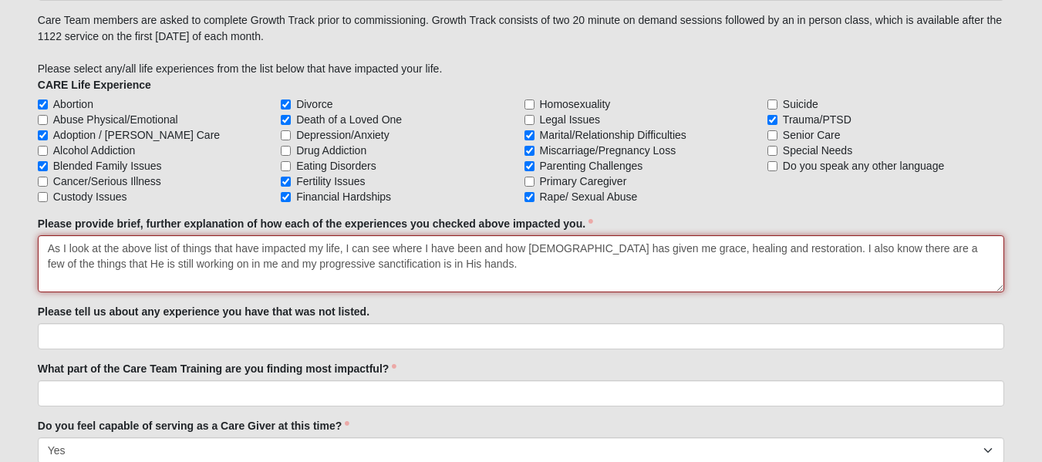
type textarea "As I look at the above list of things that have impacted my life, I can see whe…"
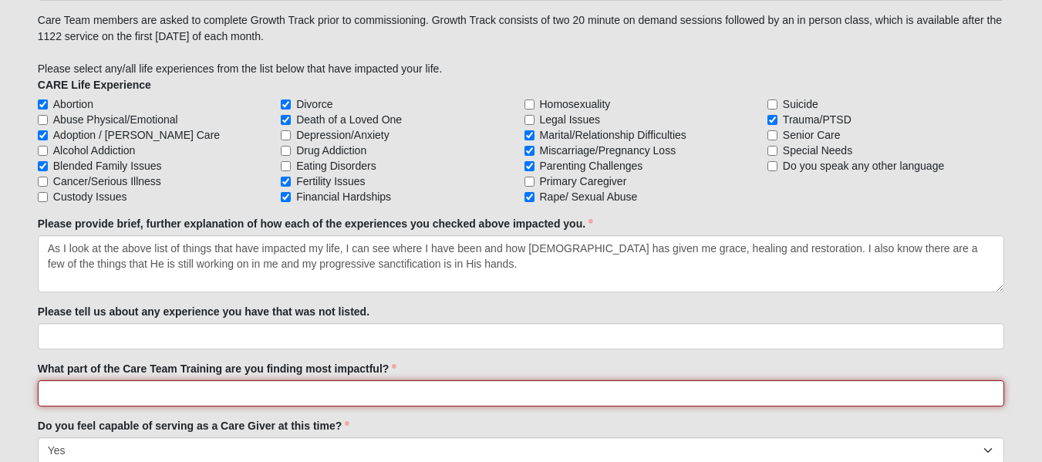
click at [94, 396] on input "What part of the Care Team Training are you finding most impactful?" at bounding box center [521, 393] width 966 height 26
type input "Equipping tools like boundaries."
click at [197, 395] on input "Equipping tools like boundaries." at bounding box center [521, 393] width 966 height 26
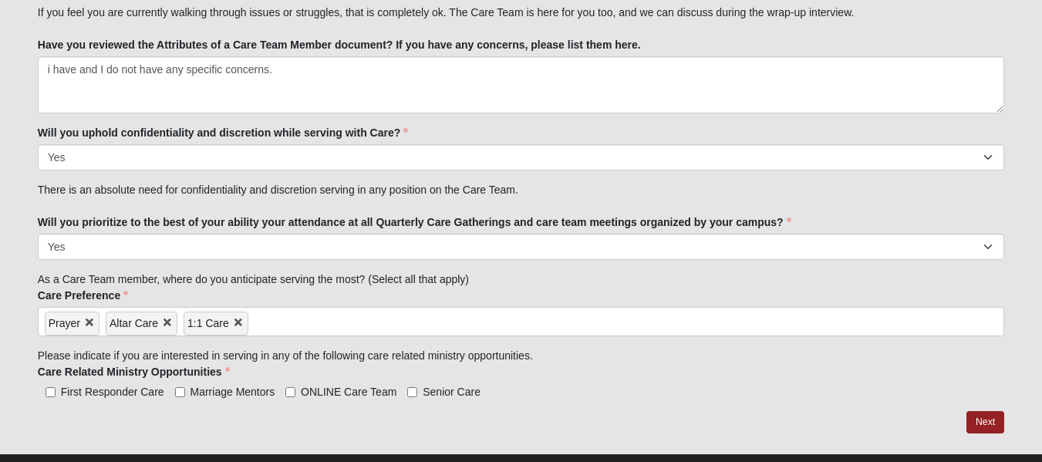
scroll to position [1921, 0]
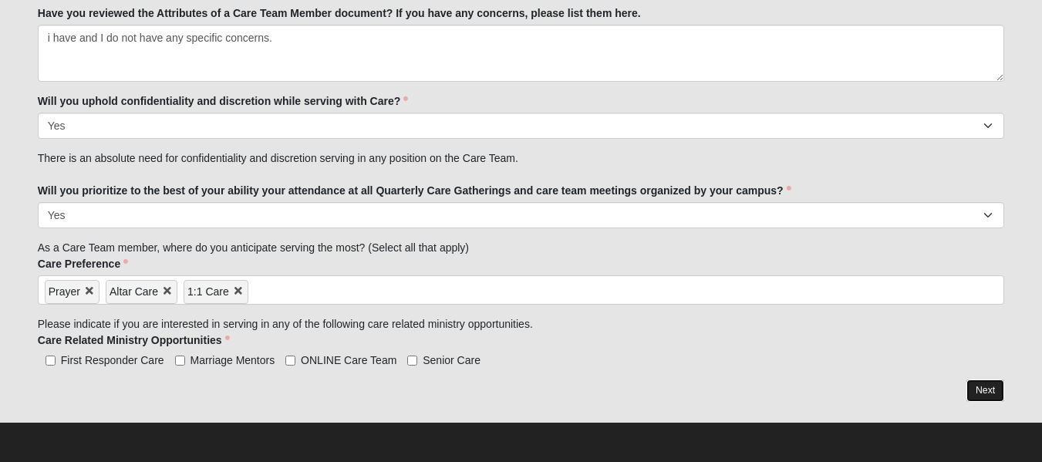
click at [983, 393] on link "Next" at bounding box center [985, 390] width 38 height 22
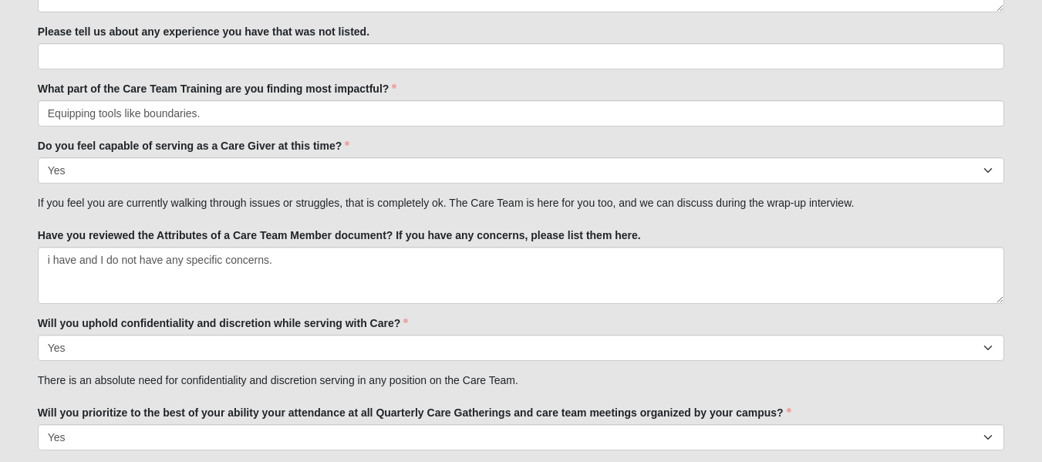
scroll to position [1981, 0]
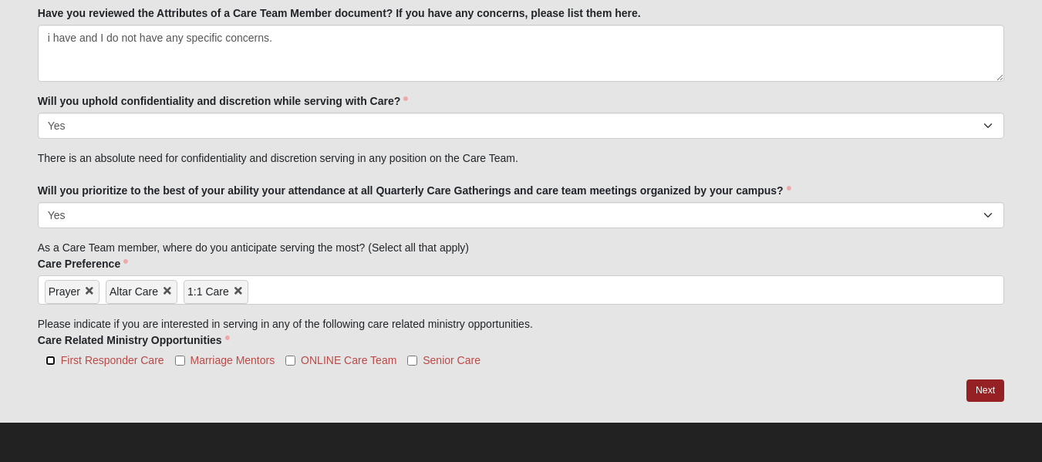
click at [53, 360] on input "First Responder Care" at bounding box center [51, 361] width 10 height 10
checkbox input "true"
click at [986, 396] on link "Next" at bounding box center [985, 390] width 38 height 22
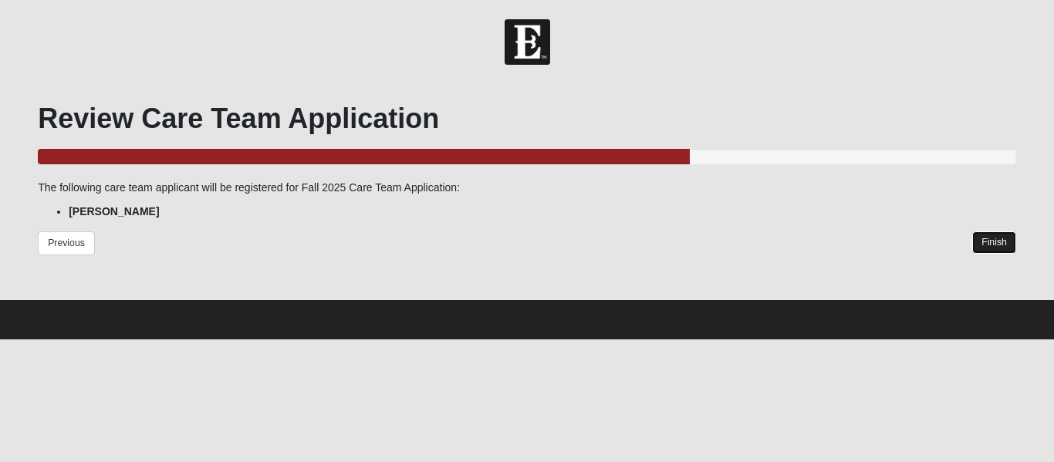
click at [988, 241] on link "Finish" at bounding box center [994, 242] width 44 height 22
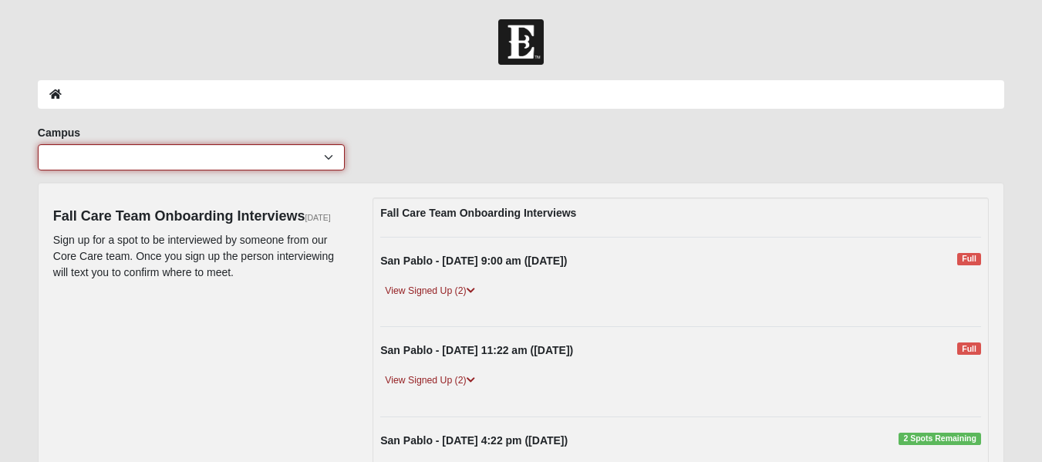
click at [325, 150] on select "[GEOGRAPHIC_DATA] [GEOGRAPHIC_DATA] (Coming Soon) Eleven22 Online [PERSON_NAME]…" at bounding box center [191, 157] width 307 height 26
select select "3"
click at [38, 144] on select "[GEOGRAPHIC_DATA] [GEOGRAPHIC_DATA] (Coming Soon) Eleven22 Online [PERSON_NAME]…" at bounding box center [191, 157] width 307 height 26
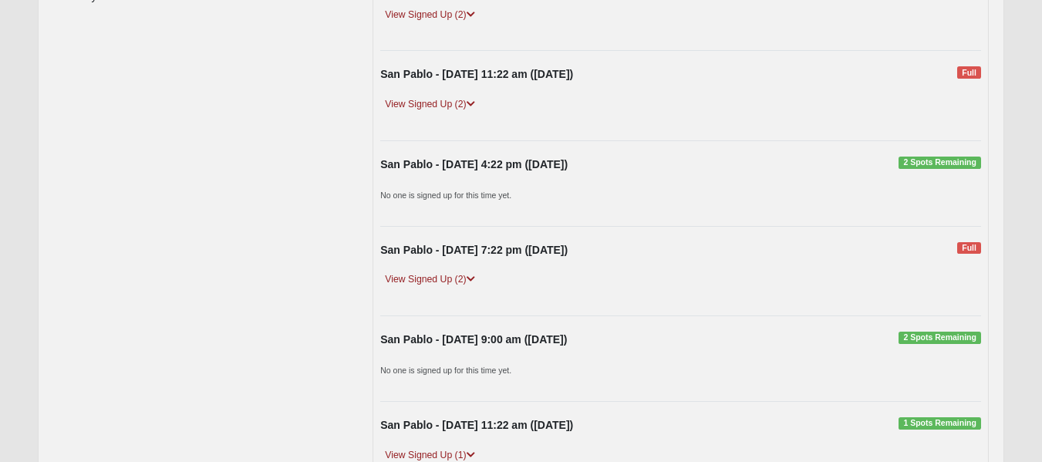
scroll to position [278, 0]
click at [960, 339] on span "2 Spots Remaining" at bounding box center [940, 336] width 83 height 12
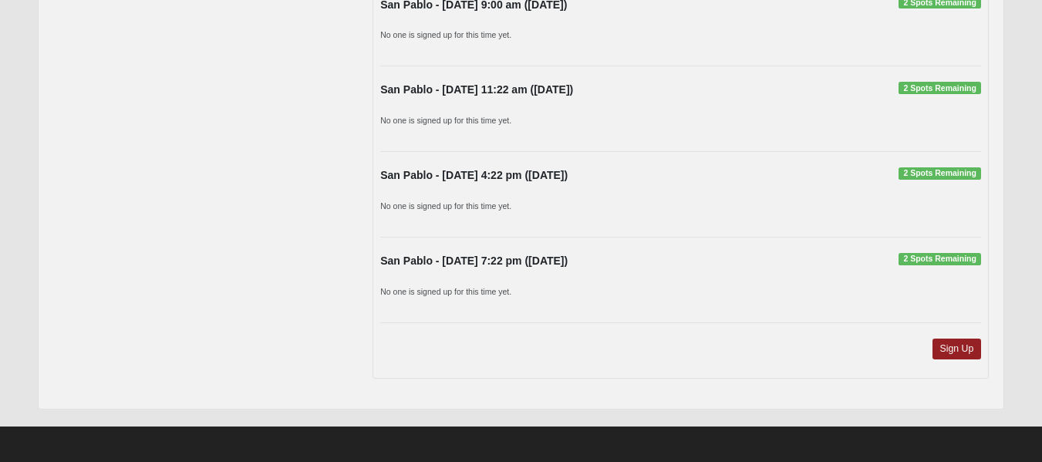
scroll to position [1303, 0]
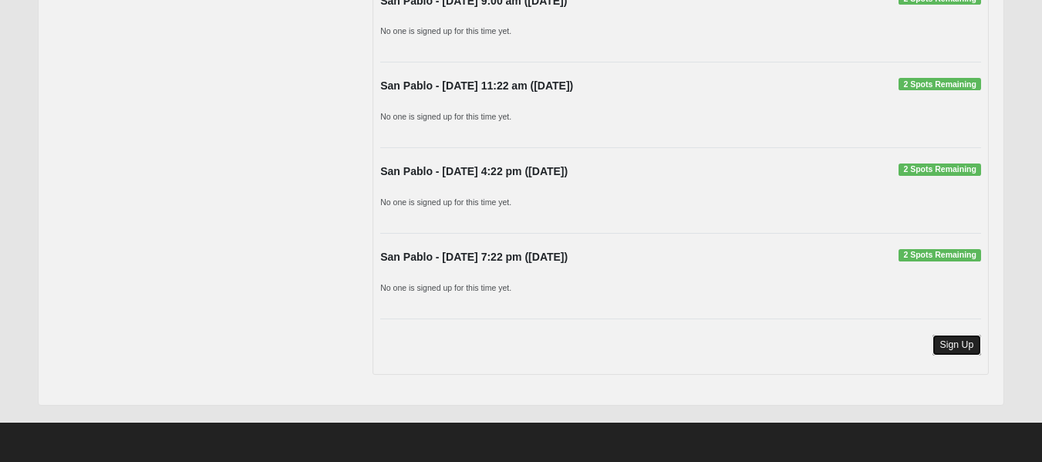
click at [958, 349] on link "Sign Up" at bounding box center [957, 345] width 49 height 21
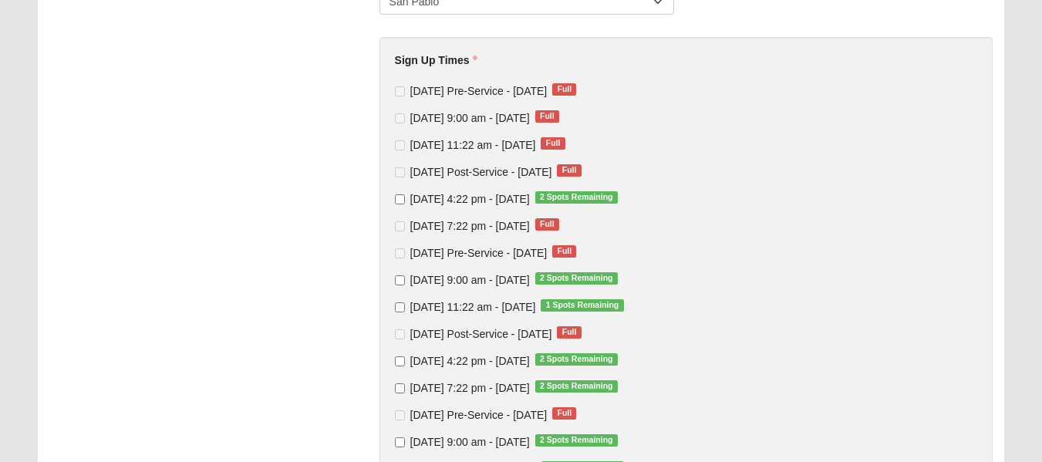
scroll to position [303, 0]
click at [618, 285] on span "2 Spots Remaining" at bounding box center [576, 279] width 83 height 12
click at [405, 285] on input "[DATE] 9:00 am - [DATE] 2 Spots Remaining" at bounding box center [400, 281] width 10 height 10
checkbox input "true"
click at [744, 406] on div "Sunday Pre-Service - Oct 12 2025 Full Sunday 9:00 am - Oct 12 2025 Full Sunday …" at bounding box center [686, 321] width 583 height 474
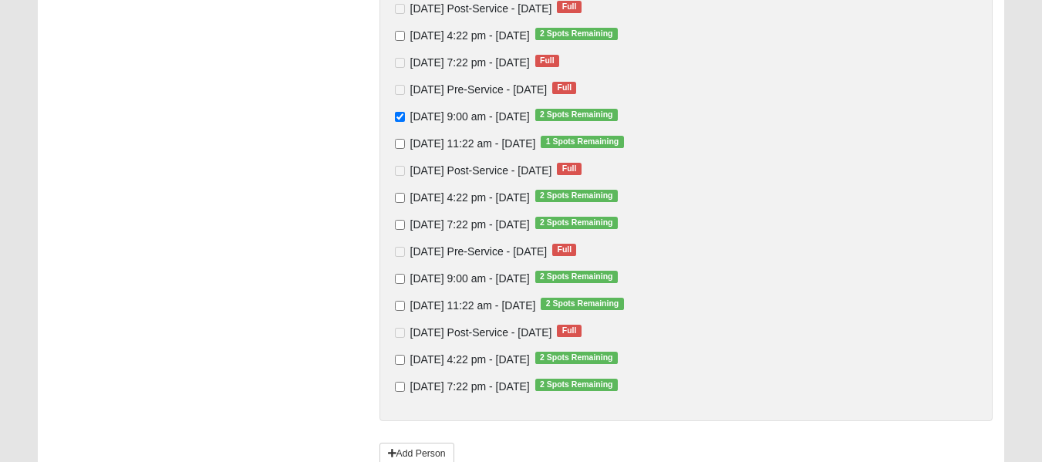
scroll to position [528, 0]
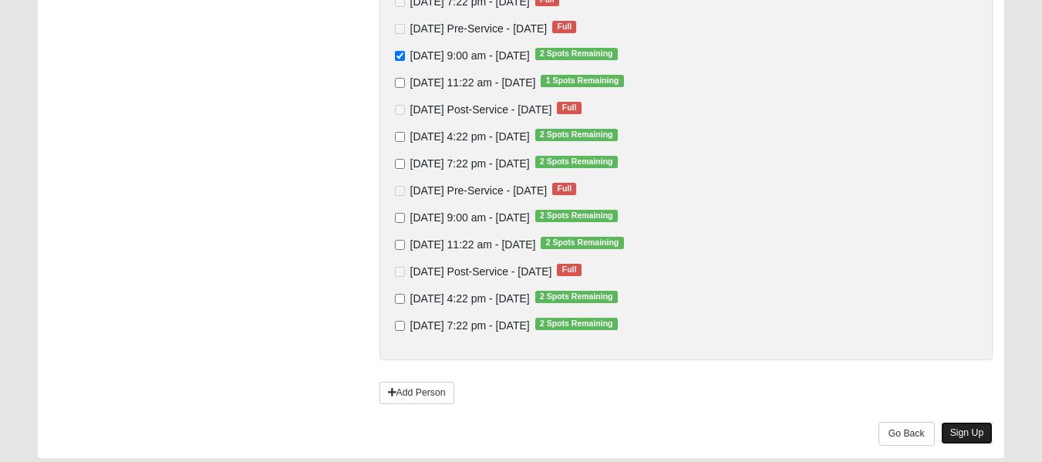
click at [970, 437] on link "Sign Up" at bounding box center [967, 433] width 52 height 22
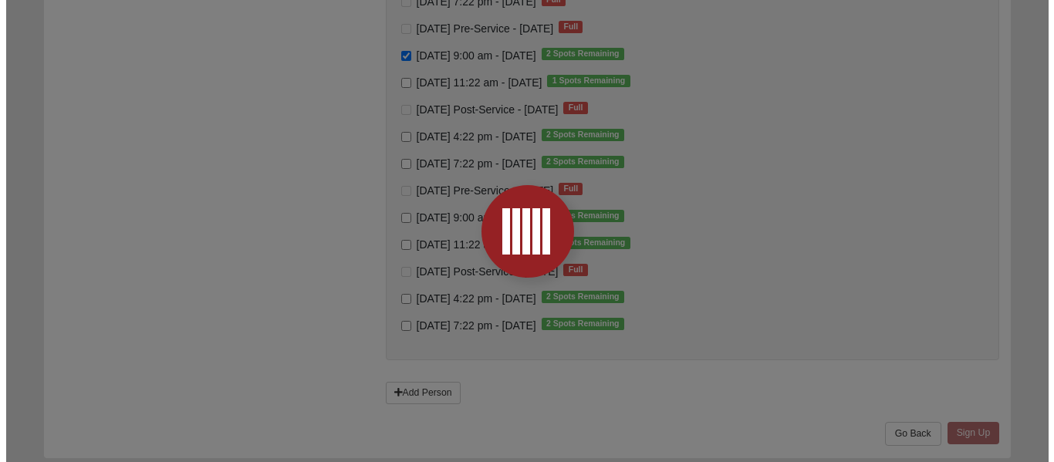
scroll to position [0, 0]
